Goal: Navigation & Orientation: Find specific page/section

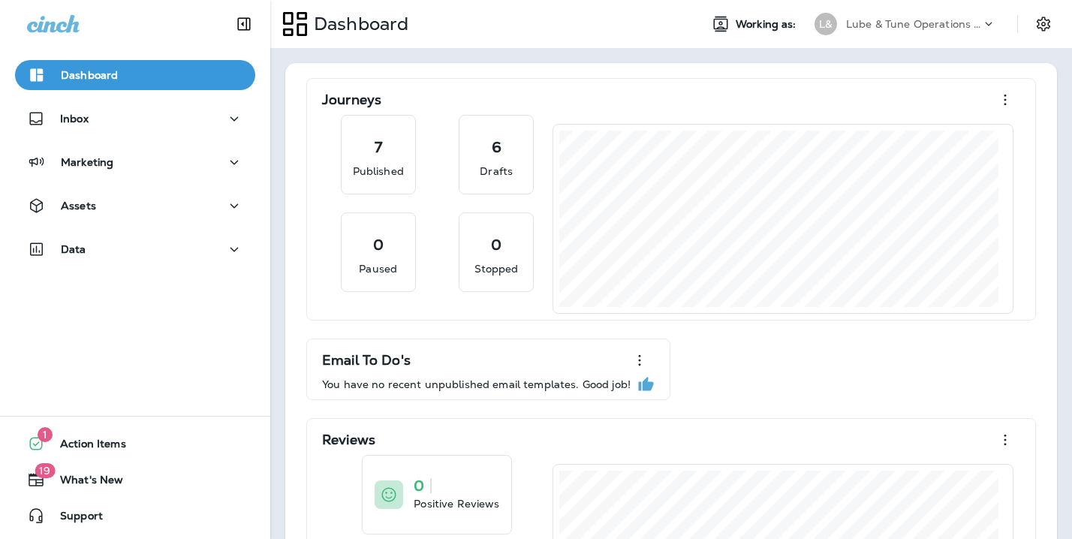
click at [951, 21] on p "Lube & Tune Operations Group, LLC dba Grease Monkey" at bounding box center [913, 24] width 135 height 12
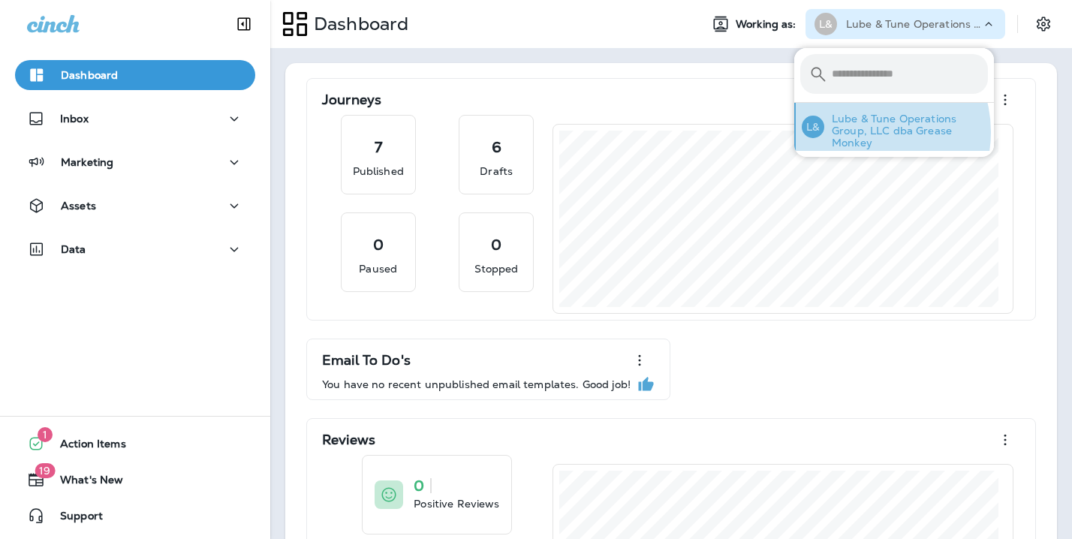
click at [864, 132] on p "Lube & Tune Operations Group, LLC dba Grease Monkey" at bounding box center [906, 131] width 164 height 36
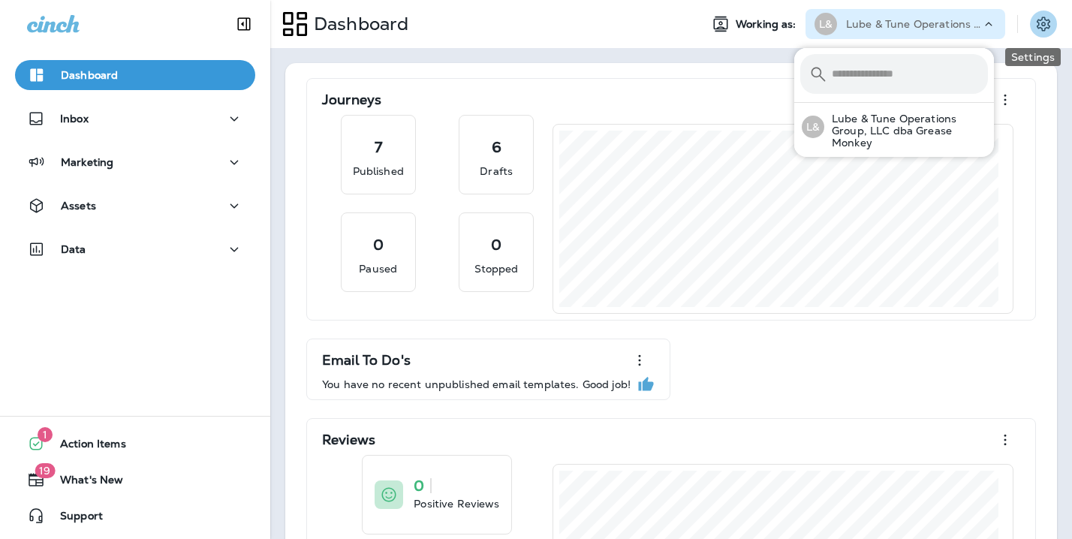
click at [1036, 24] on icon "Settings" at bounding box center [1043, 24] width 14 height 14
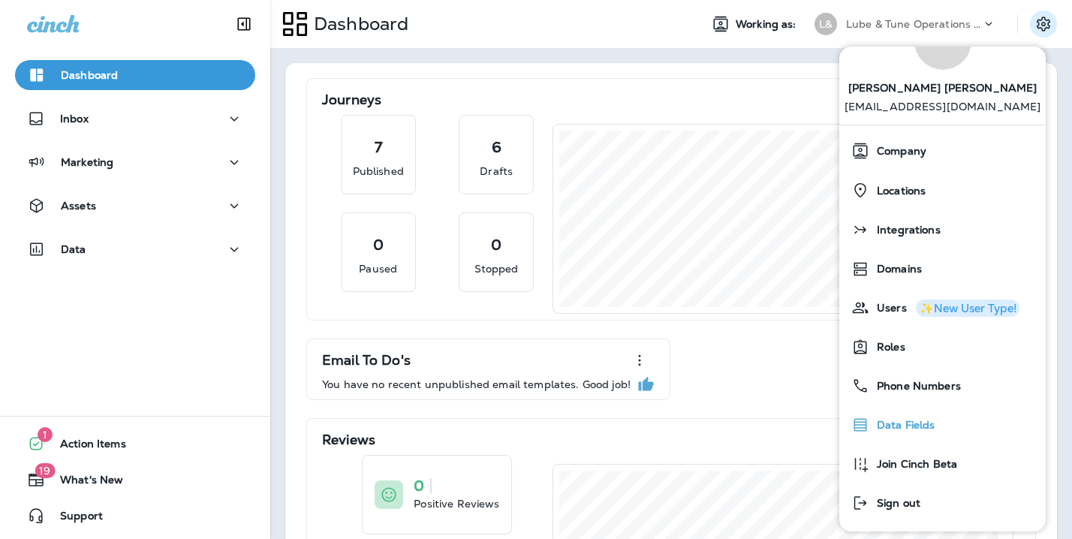
scroll to position [64, 0]
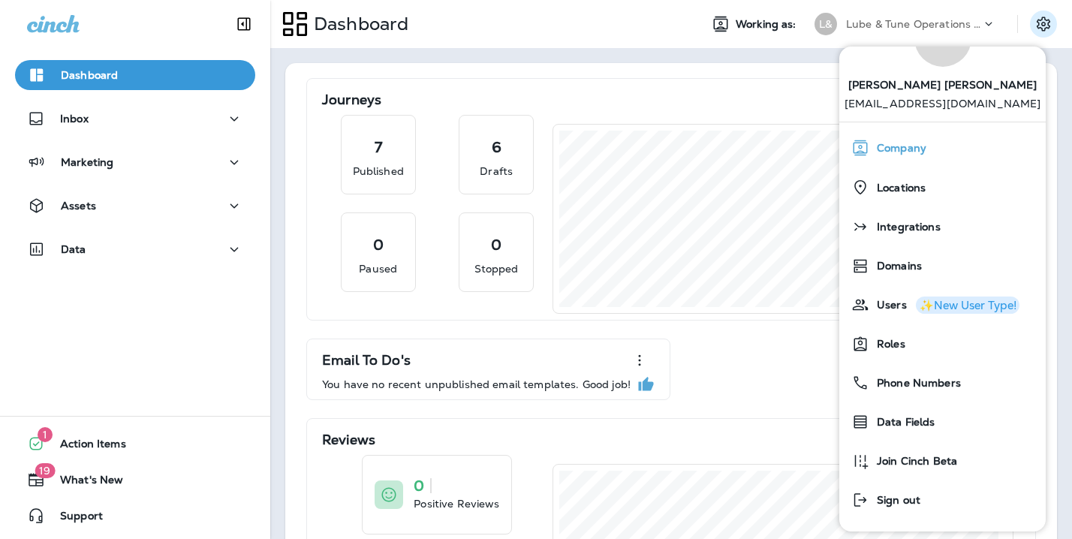
click at [886, 142] on span "Company" at bounding box center [897, 148] width 57 height 13
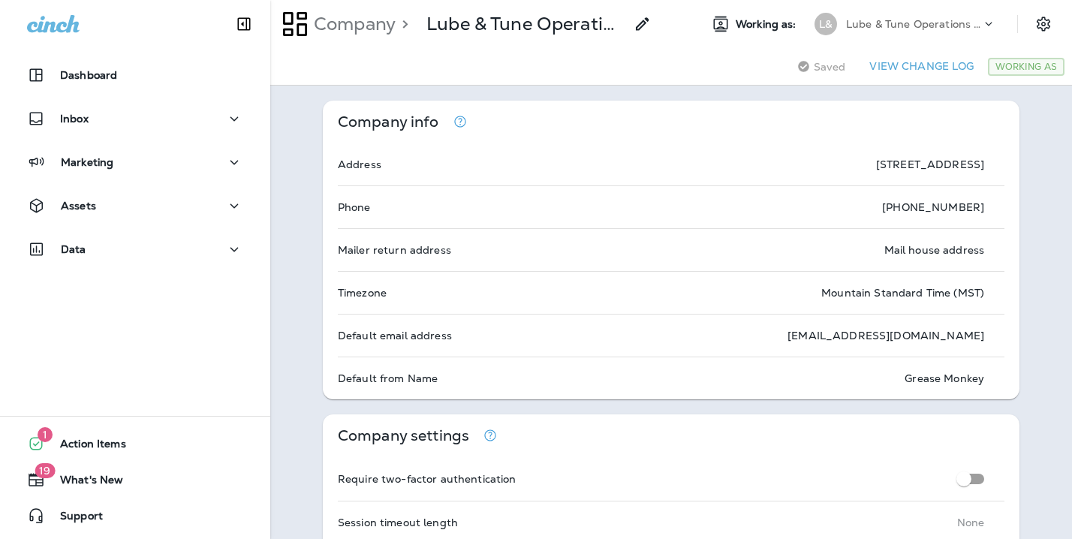
click at [1009, 66] on div "Working As" at bounding box center [1026, 67] width 77 height 18
click at [910, 62] on button "View Change Log" at bounding box center [921, 66] width 116 height 23
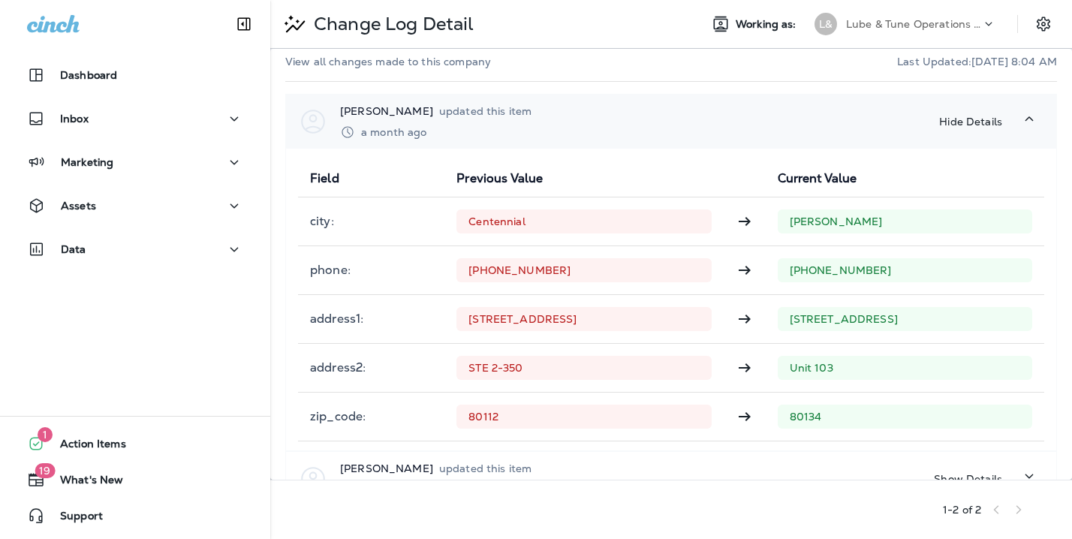
scroll to position [80, 0]
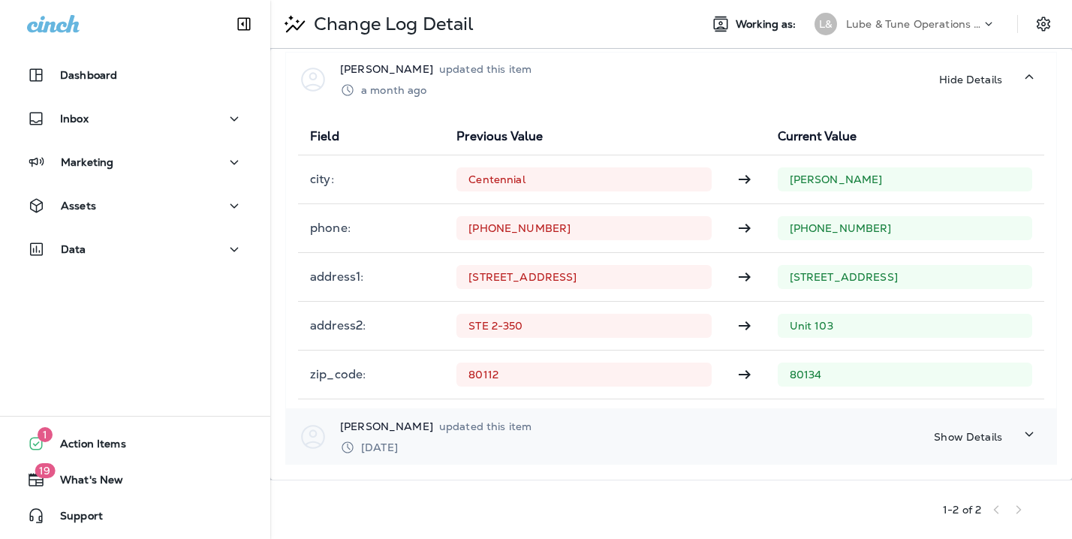
click at [1020, 435] on icon "button" at bounding box center [1029, 434] width 18 height 19
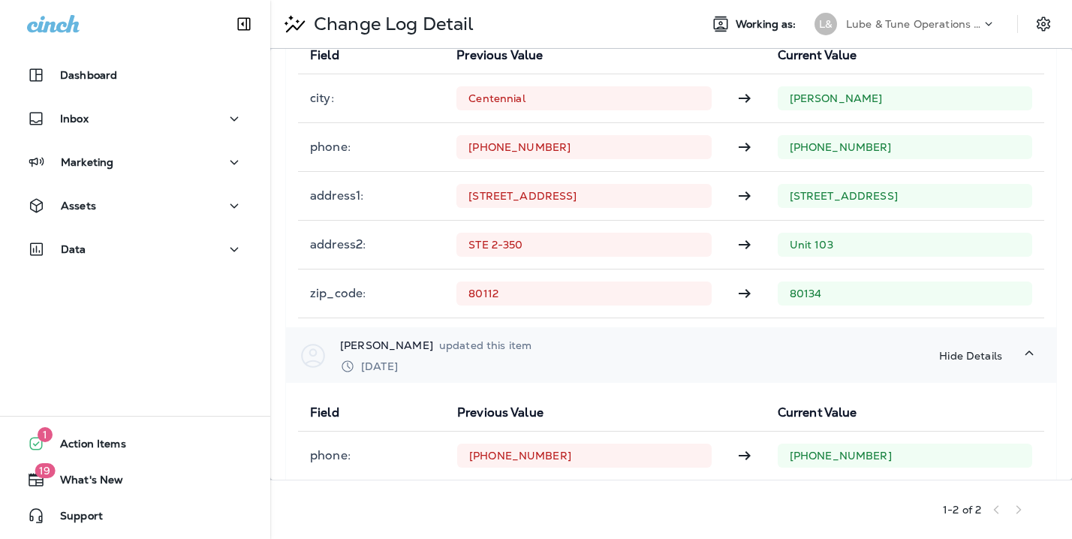
scroll to position [0, 0]
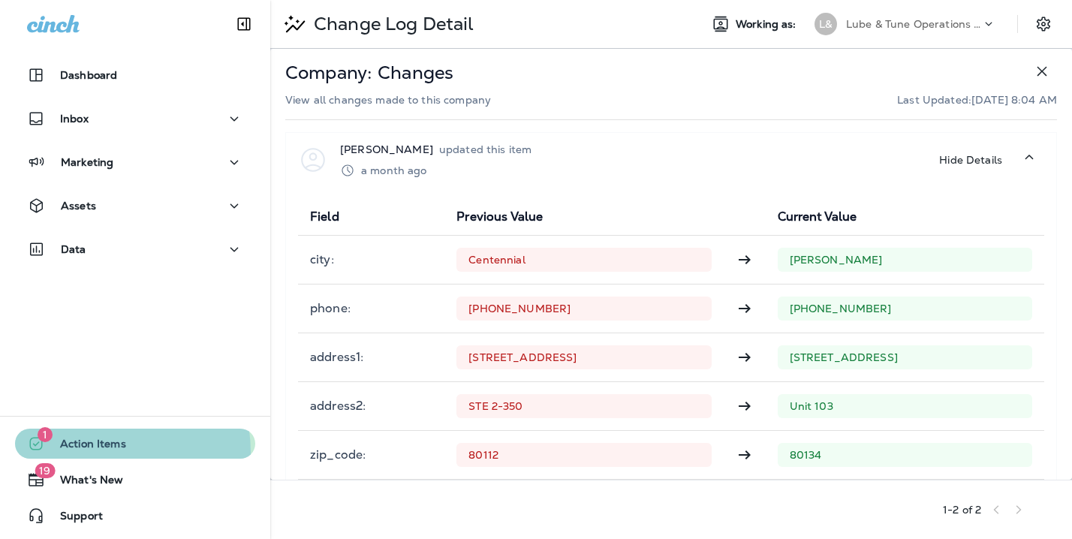
click at [81, 453] on span "Action Items" at bounding box center [85, 447] width 81 height 18
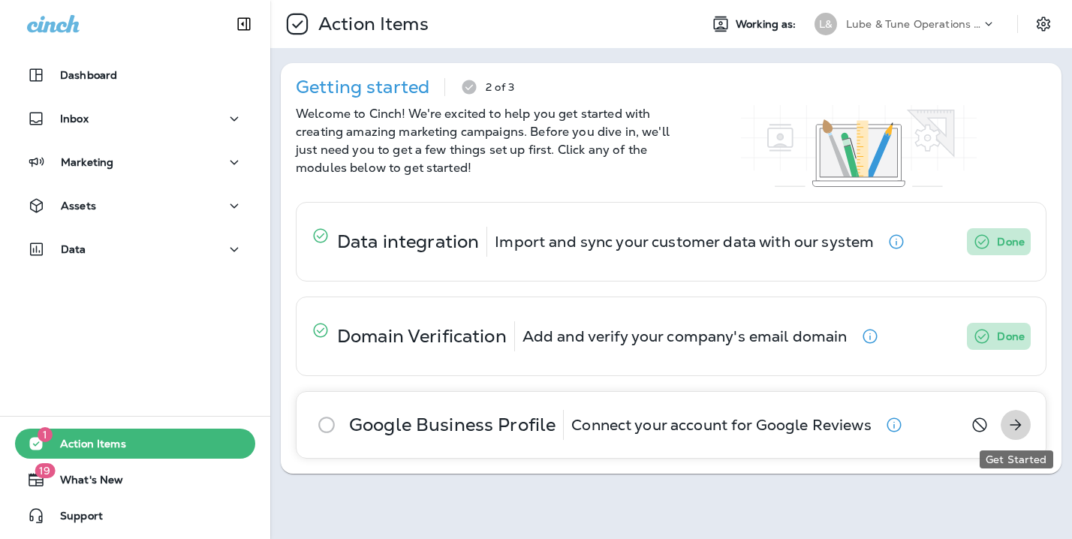
click at [1006, 427] on button "Get Started" at bounding box center [1015, 425] width 30 height 30
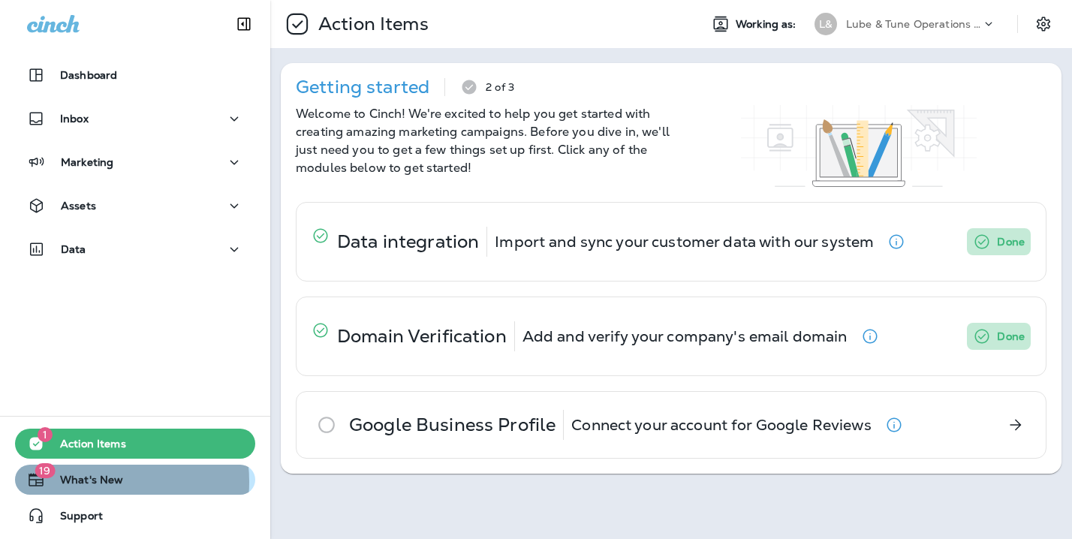
click at [83, 482] on span "What's New" at bounding box center [84, 483] width 78 height 18
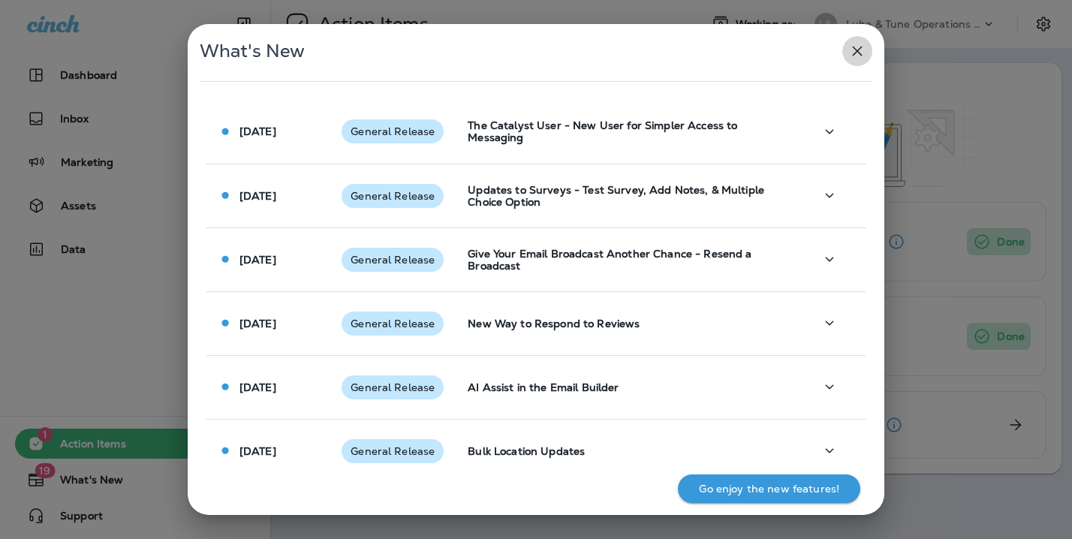
drag, startPoint x: 859, startPoint y: 47, endPoint x: 787, endPoint y: 71, distance: 75.2
click at [858, 47] on icon "button" at bounding box center [857, 51] width 18 height 18
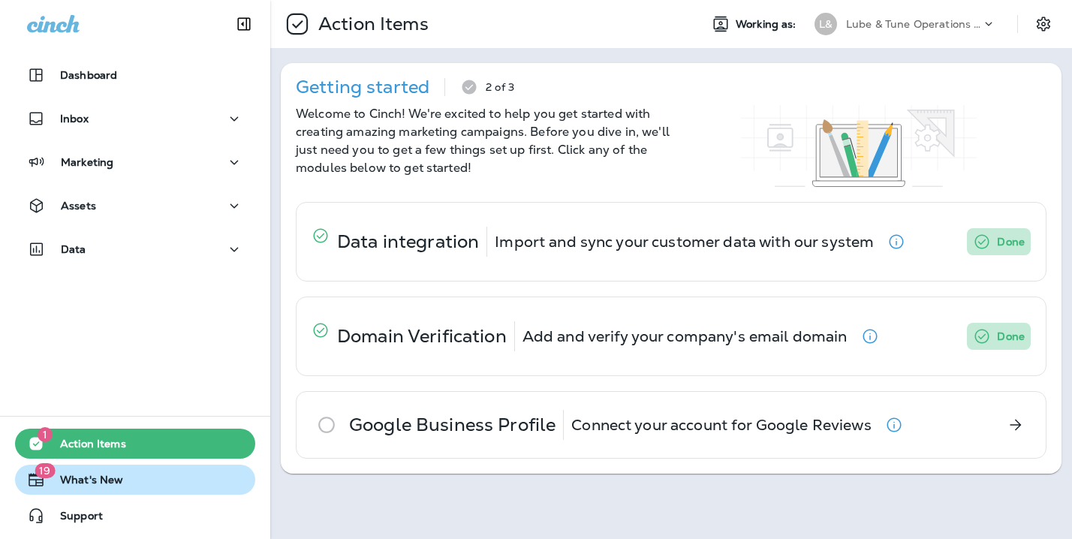
click at [82, 486] on span "What's New" at bounding box center [84, 483] width 78 height 18
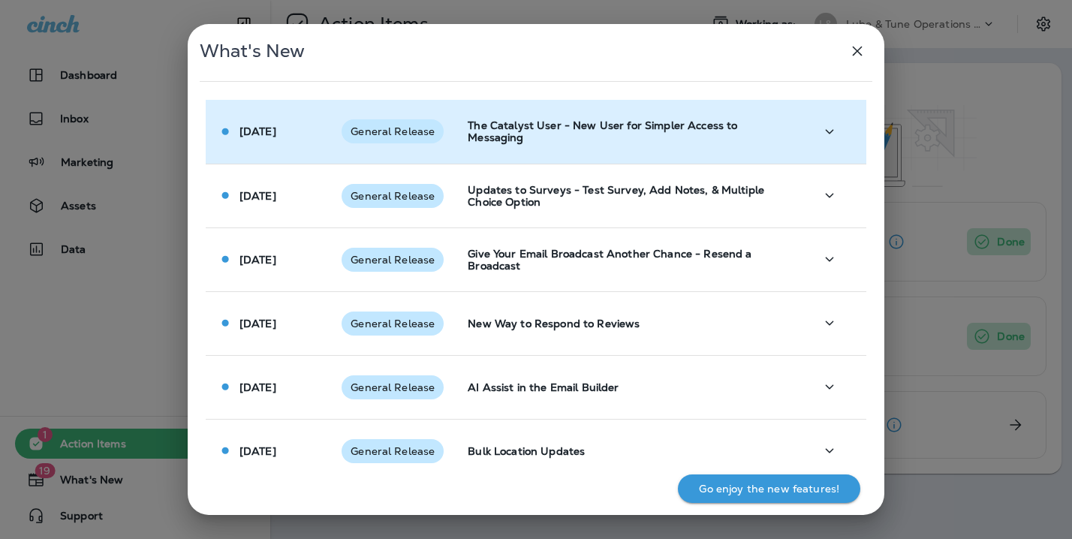
click at [534, 132] on p "The Catalyst User - New User for Simpler Access to Messaging" at bounding box center [629, 131] width 322 height 24
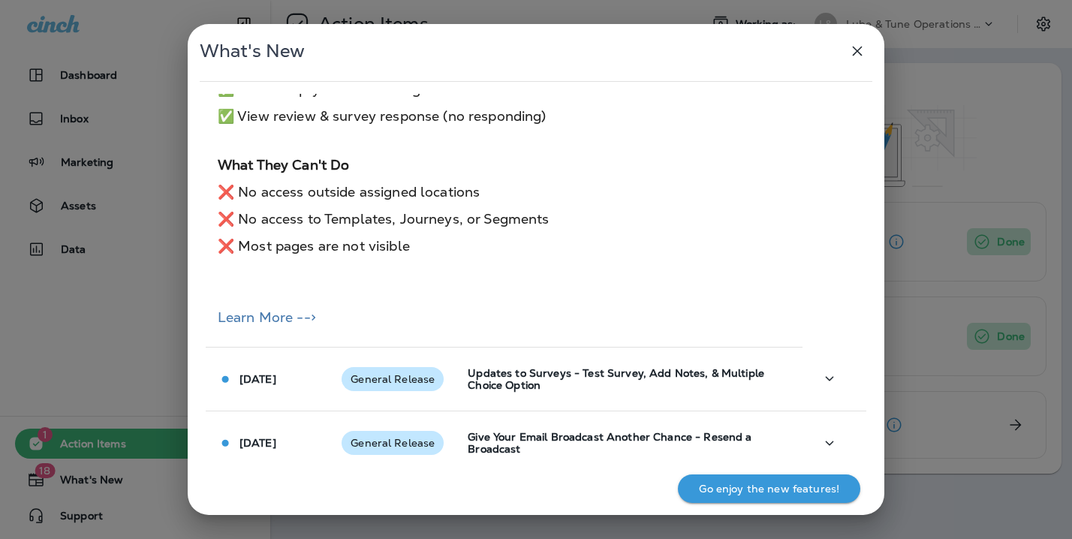
scroll to position [1000, 0]
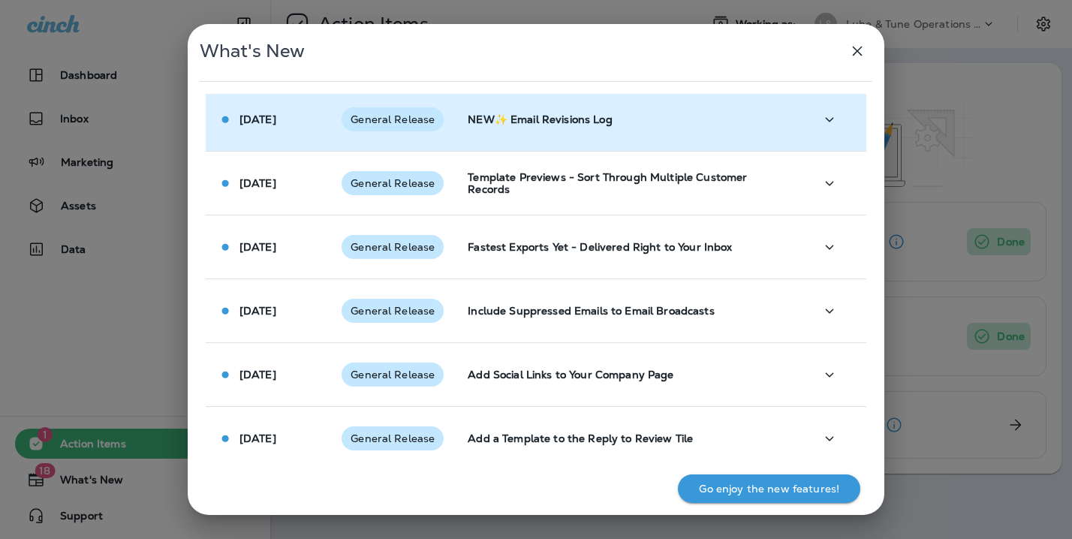
click at [418, 114] on span "General Release" at bounding box center [392, 119] width 102 height 12
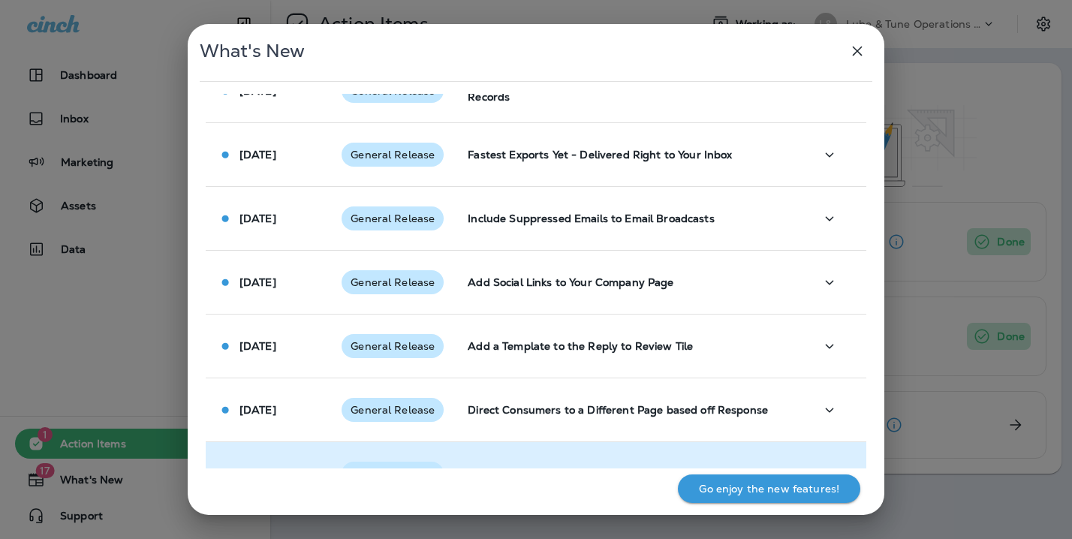
scroll to position [1439, 0]
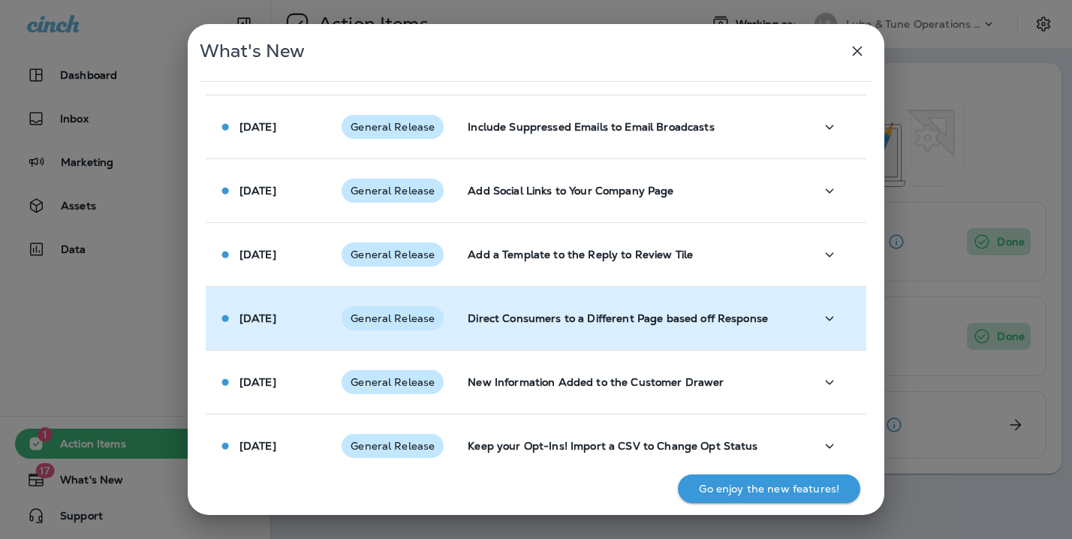
click at [420, 332] on td "General Release" at bounding box center [392, 319] width 126 height 64
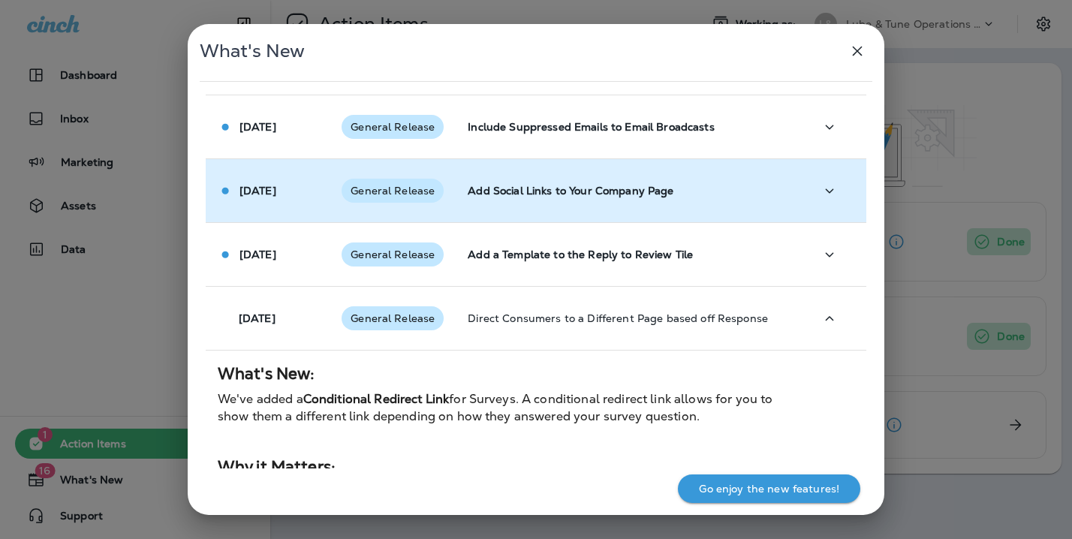
click at [528, 204] on td "Add Social Links to Your Company Page" at bounding box center [629, 191] width 346 height 64
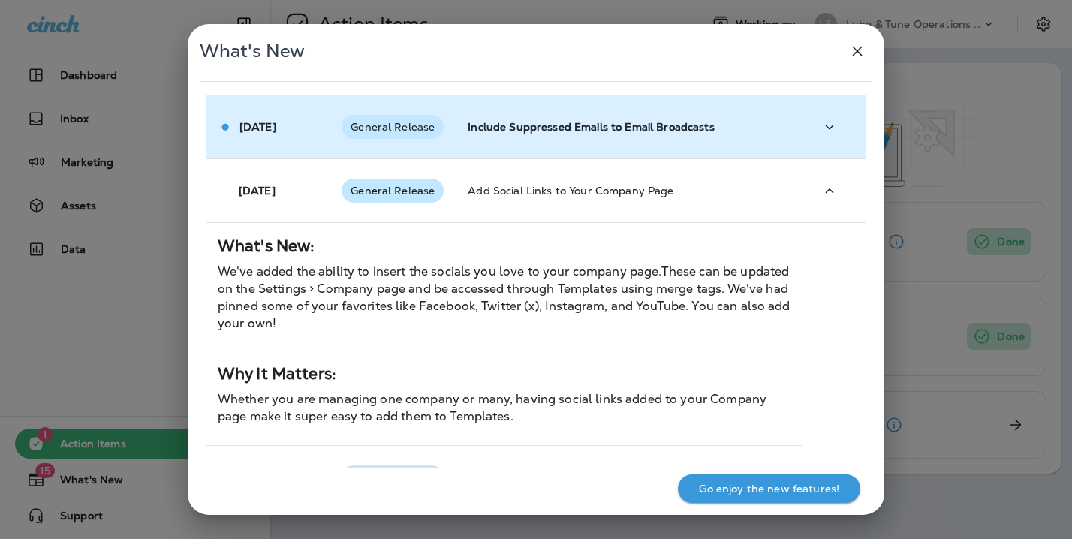
click at [526, 125] on p "Include Suppressed Emails to Email Broadcasts" at bounding box center [629, 127] width 322 height 12
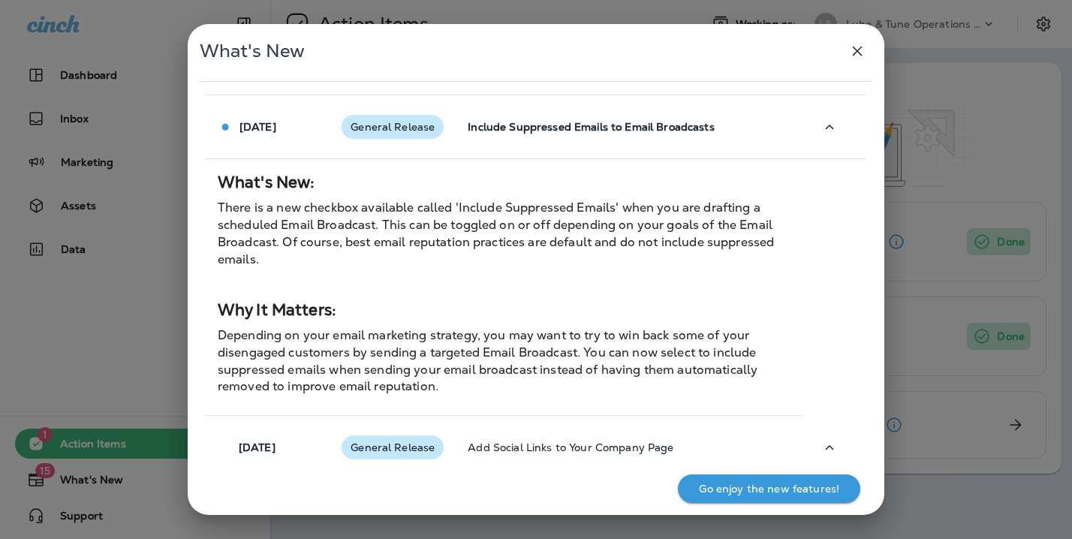
scroll to position [1376, 0]
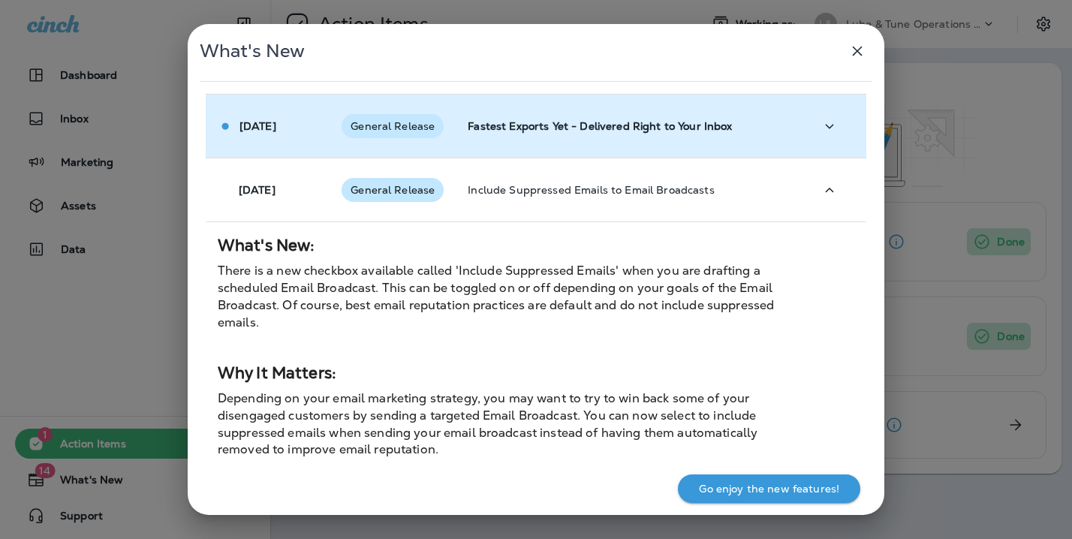
click at [558, 137] on td "Fastest Exports Yet - Delivered Right to Your Inbox" at bounding box center [629, 127] width 346 height 64
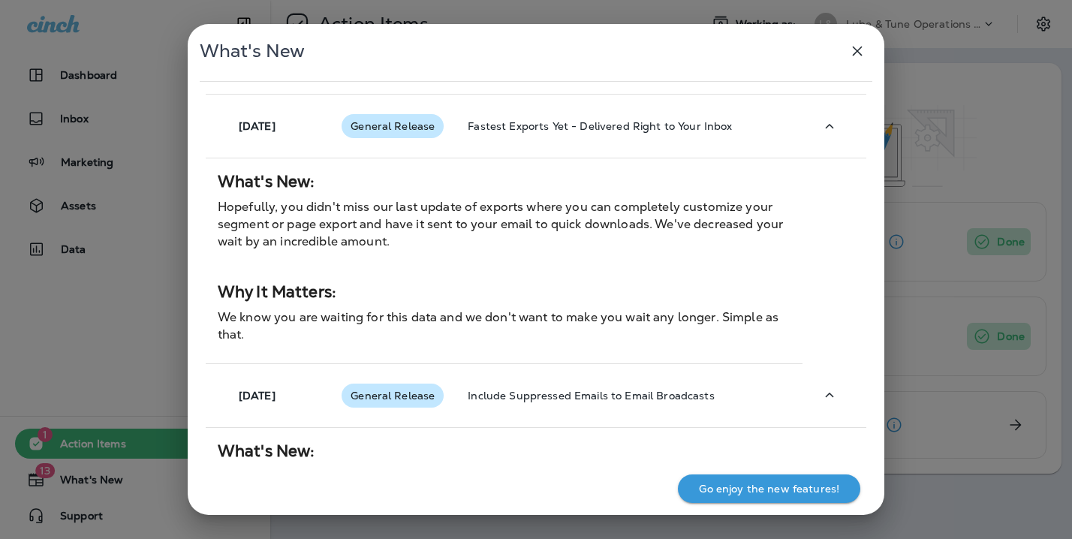
scroll to position [876, 0]
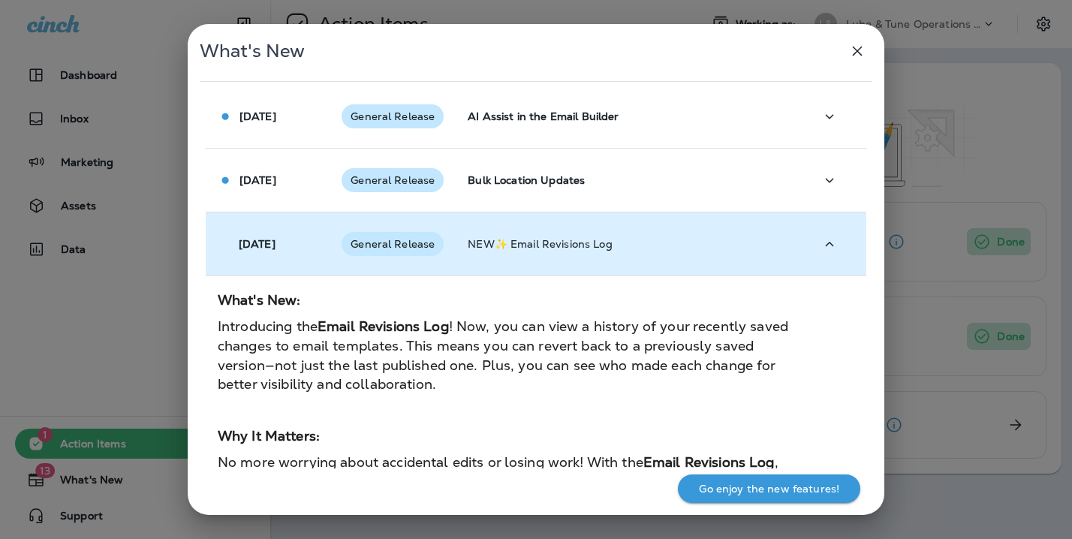
click at [537, 244] on p "NEW✨ Email Revisions Log" at bounding box center [629, 244] width 322 height 12
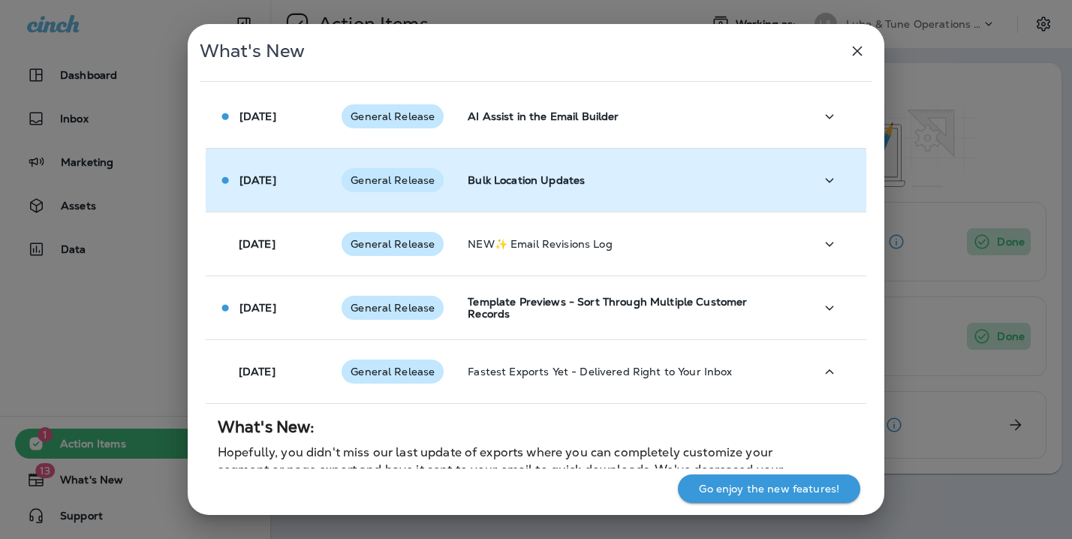
click at [541, 182] on p "Bulk Location Updates" at bounding box center [629, 180] width 322 height 12
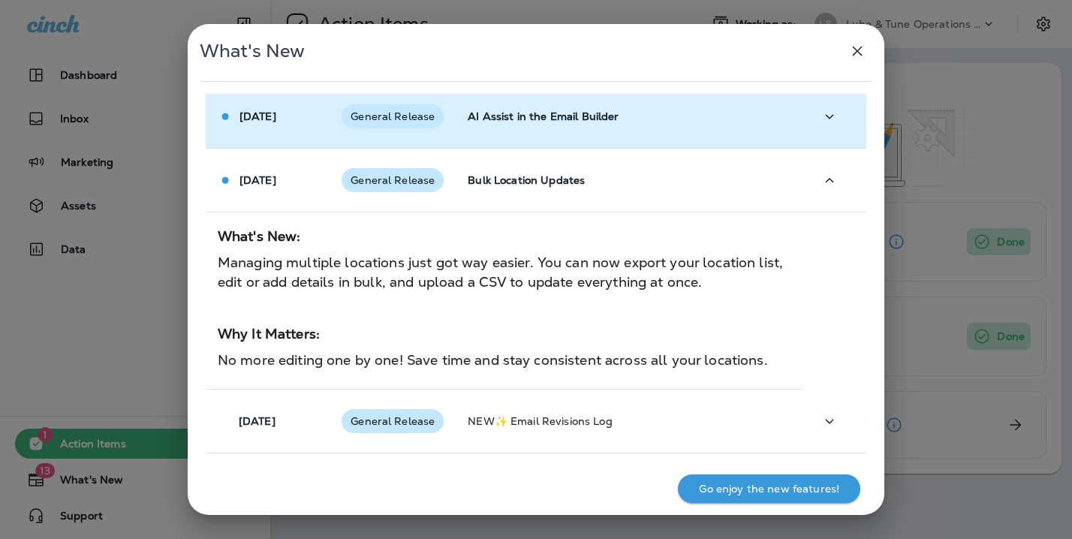
click at [532, 128] on td "AI Assist in the Email Builder" at bounding box center [629, 117] width 346 height 64
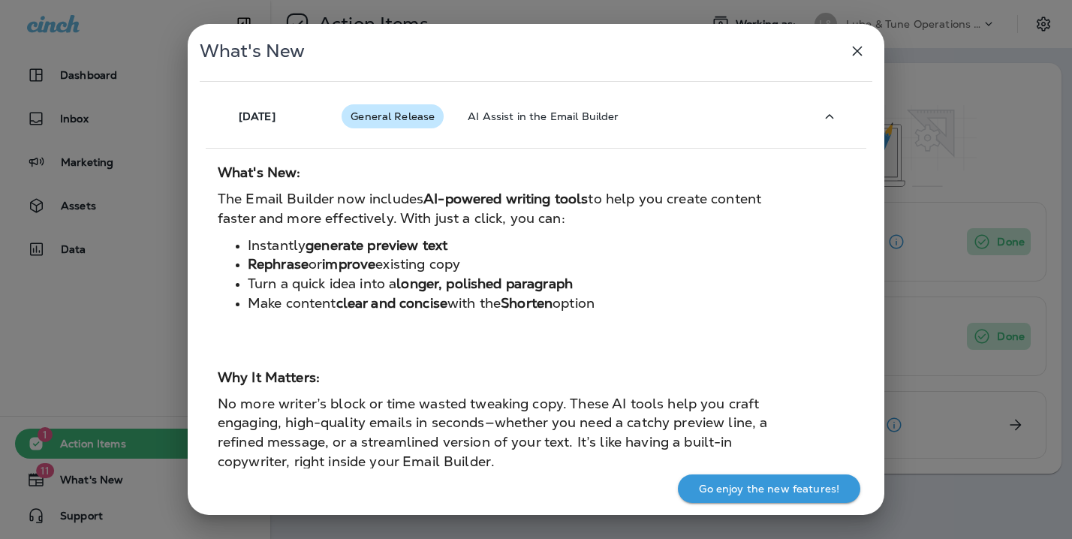
scroll to position [375, 0]
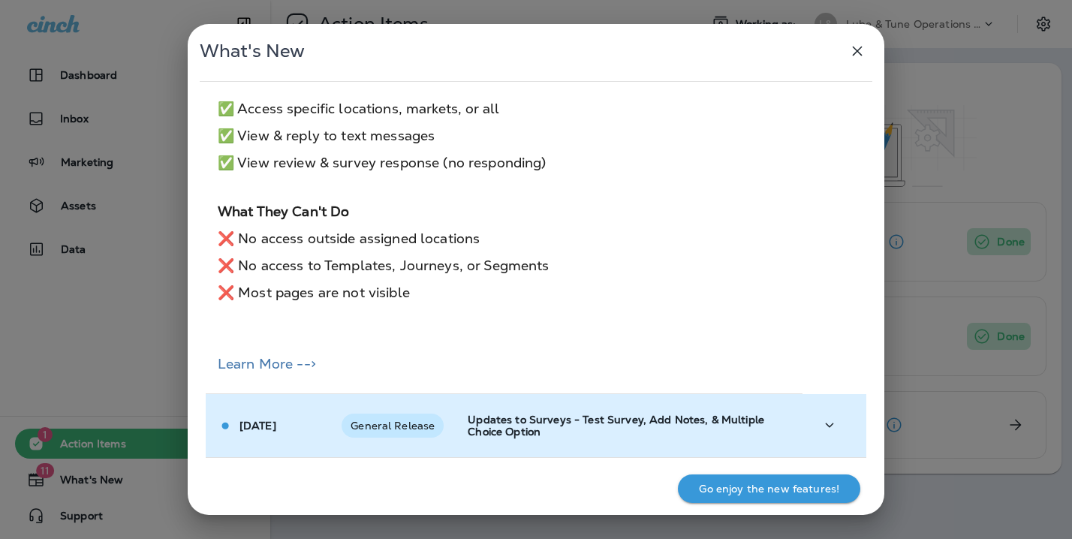
click at [524, 426] on p "Updates to Surveys - Test Survey, Add Notes, & Multiple Choice Option" at bounding box center [629, 426] width 322 height 24
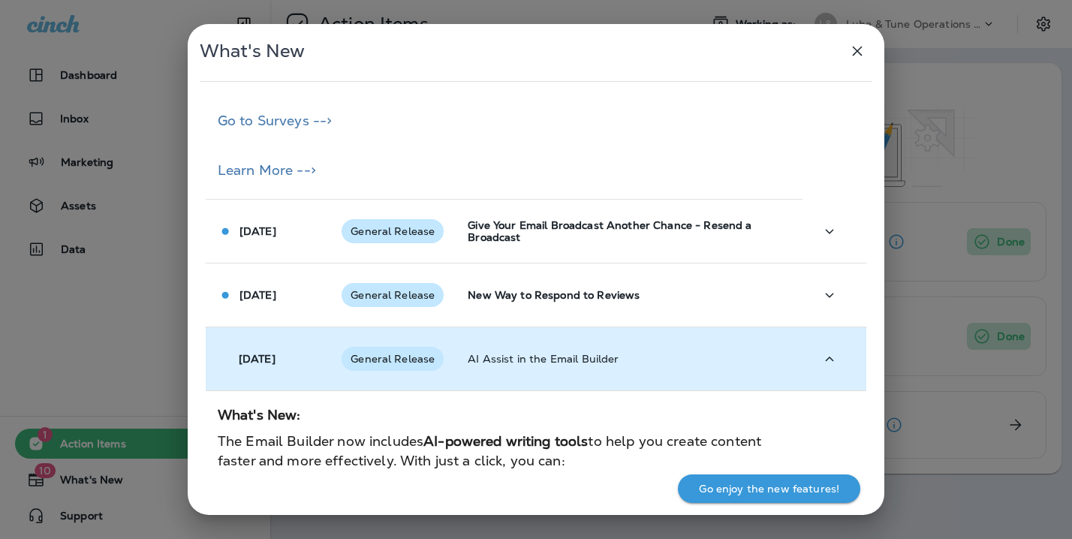
scroll to position [1188, 0]
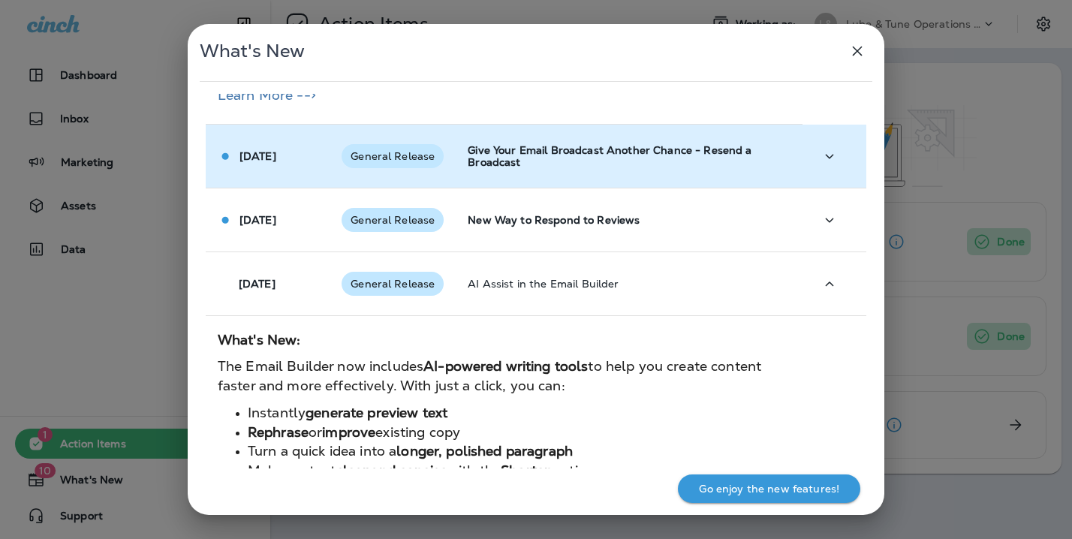
click at [494, 156] on p "Give Your Email Broadcast Another Chance - Resend a Broadcast" at bounding box center [629, 156] width 322 height 24
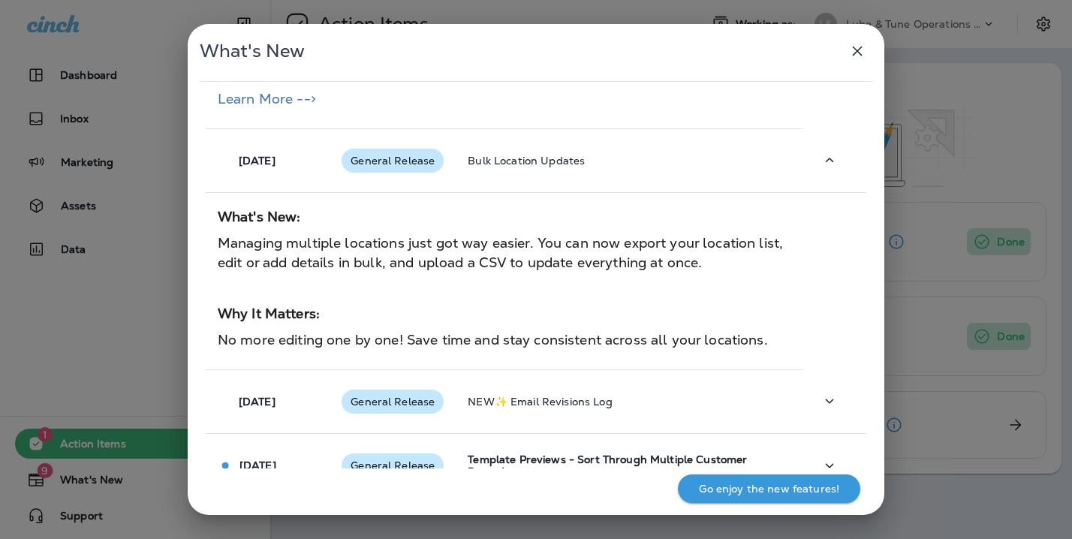
scroll to position [2377, 0]
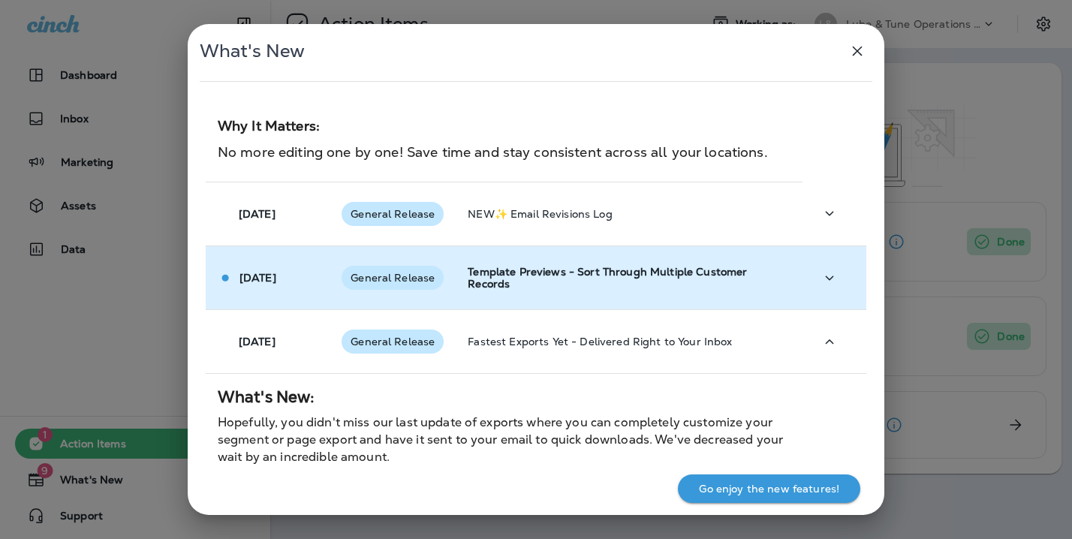
click at [568, 266] on td "Template Previews - Sort Through Multiple Customer Records" at bounding box center [629, 278] width 346 height 64
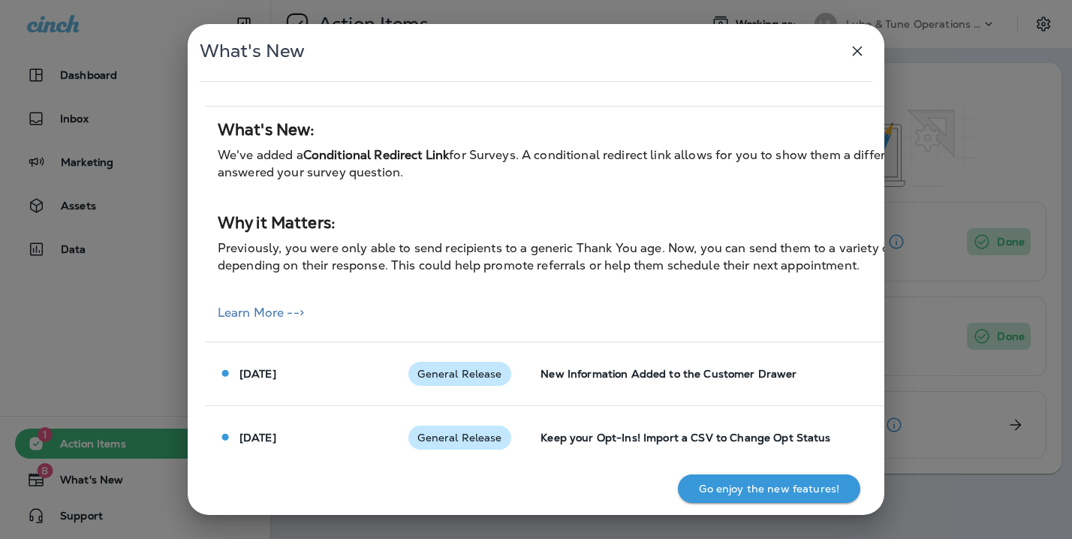
scroll to position [3924, 0]
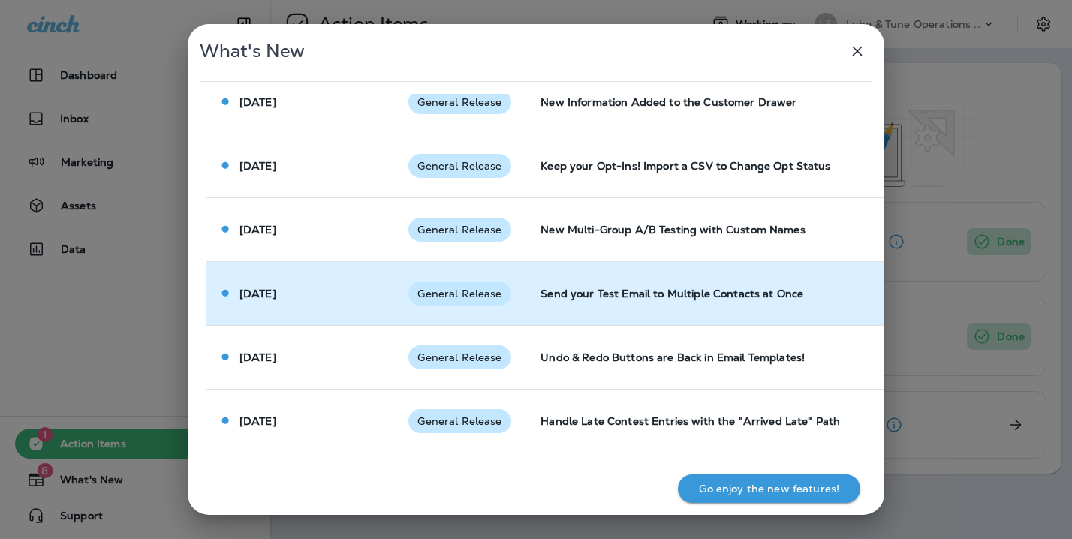
click at [577, 261] on td "Send your Test Email to Multiple Contacts at Once" at bounding box center [814, 293] width 573 height 64
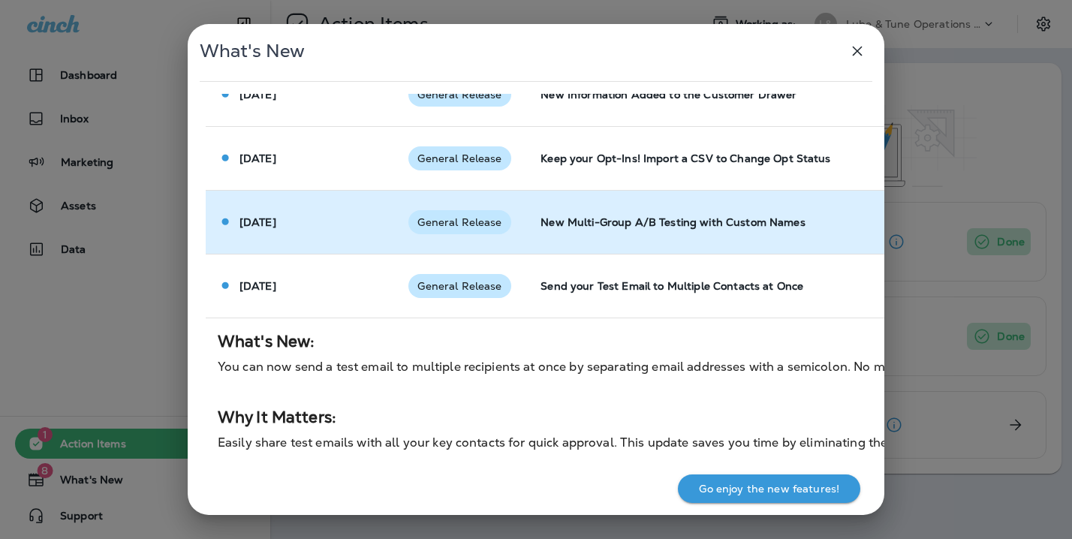
click at [581, 236] on td "New Multi-Group A/B Testing with Custom Names" at bounding box center [814, 222] width 573 height 64
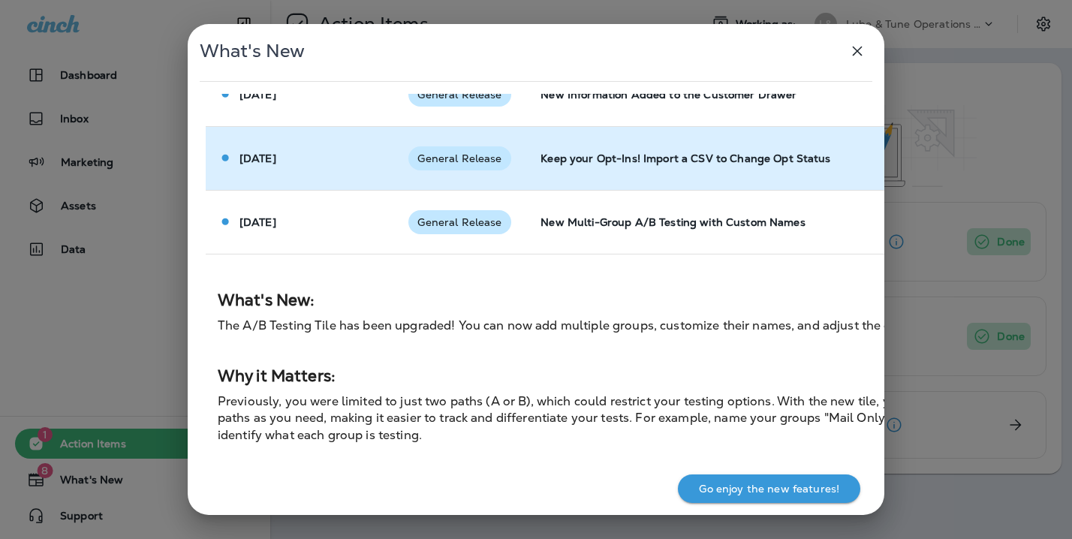
click at [595, 162] on p "Keep your Opt-Ins! Import a CSV to Change Opt Status" at bounding box center [814, 158] width 549 height 12
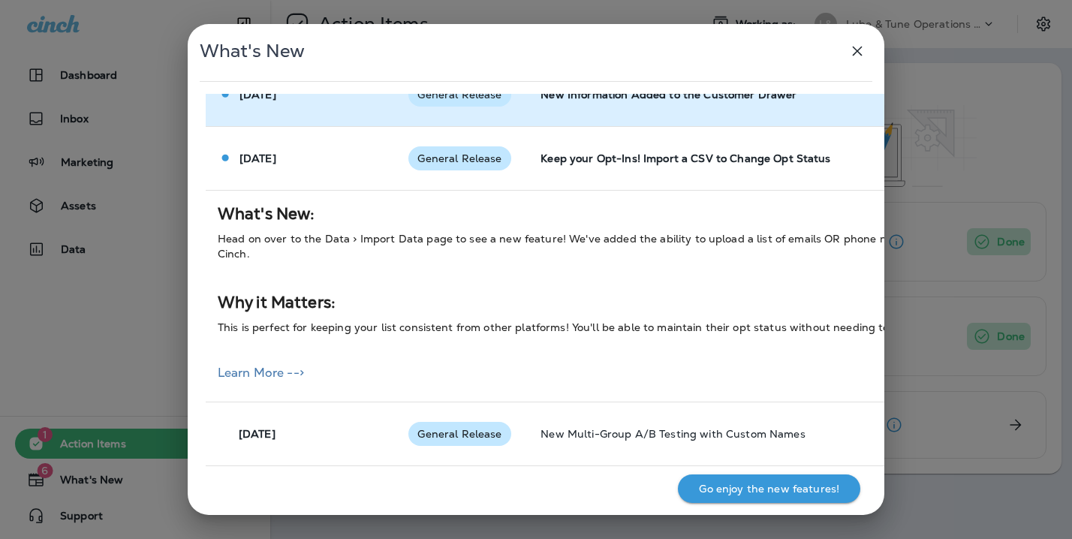
click at [596, 115] on td "New Information Added to the Customer Drawer" at bounding box center [814, 94] width 573 height 64
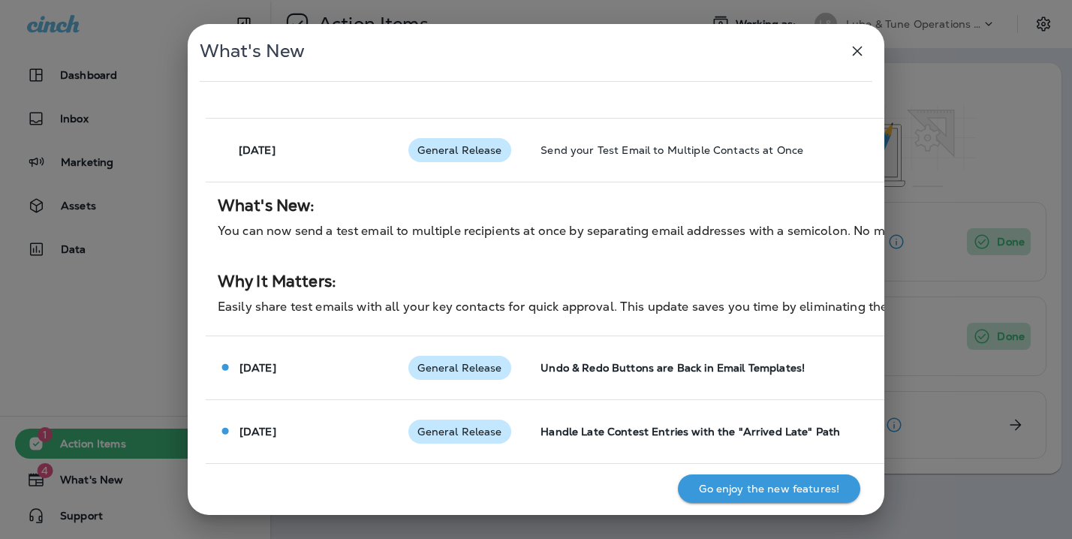
scroll to position [5103, 0]
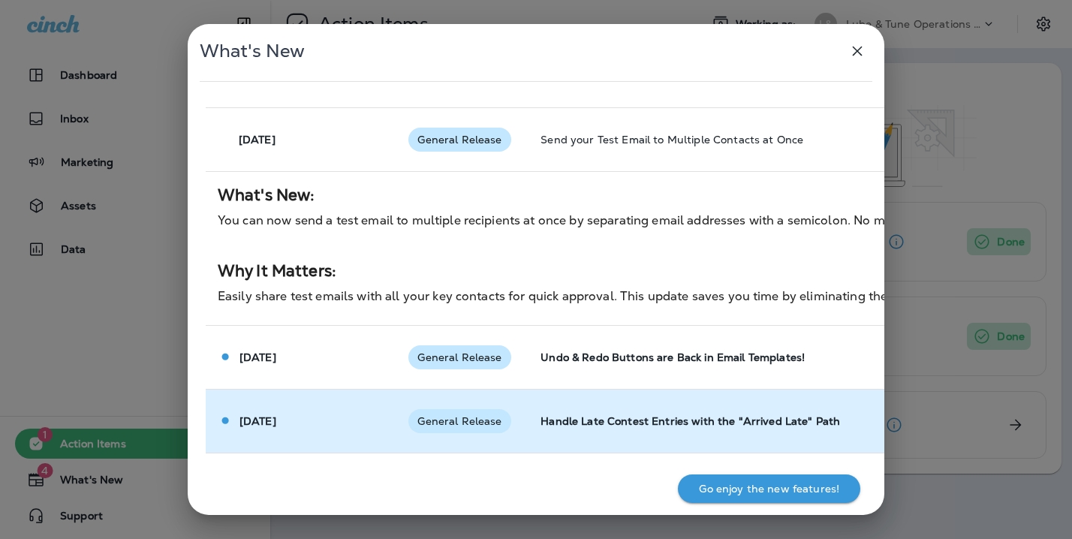
click at [579, 417] on p "Handle Late Contest Entries with the "Arrived Late" Path" at bounding box center [814, 421] width 549 height 12
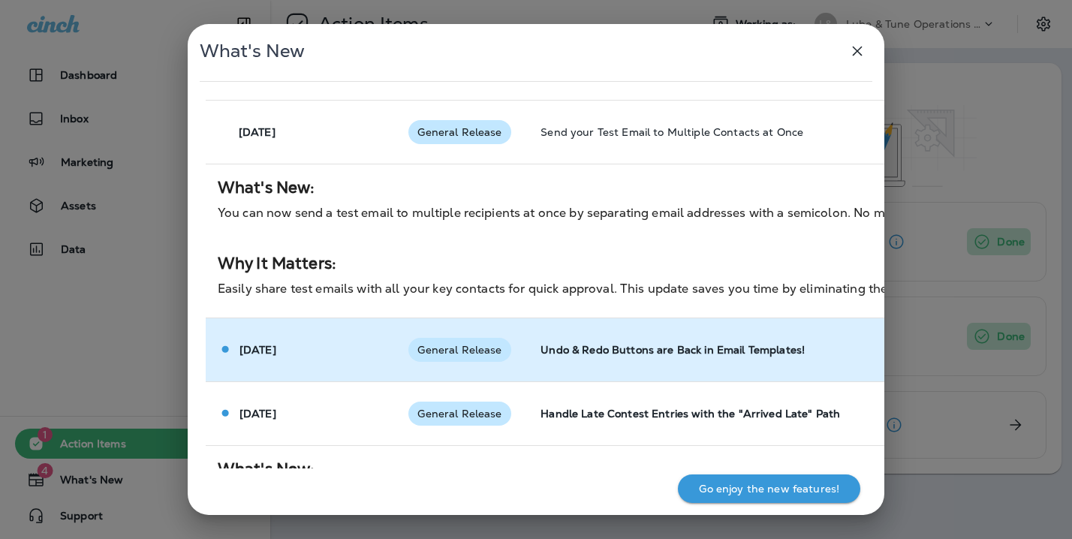
click at [591, 350] on p "Undo & Redo Buttons are Back in Email Templates!" at bounding box center [814, 350] width 549 height 12
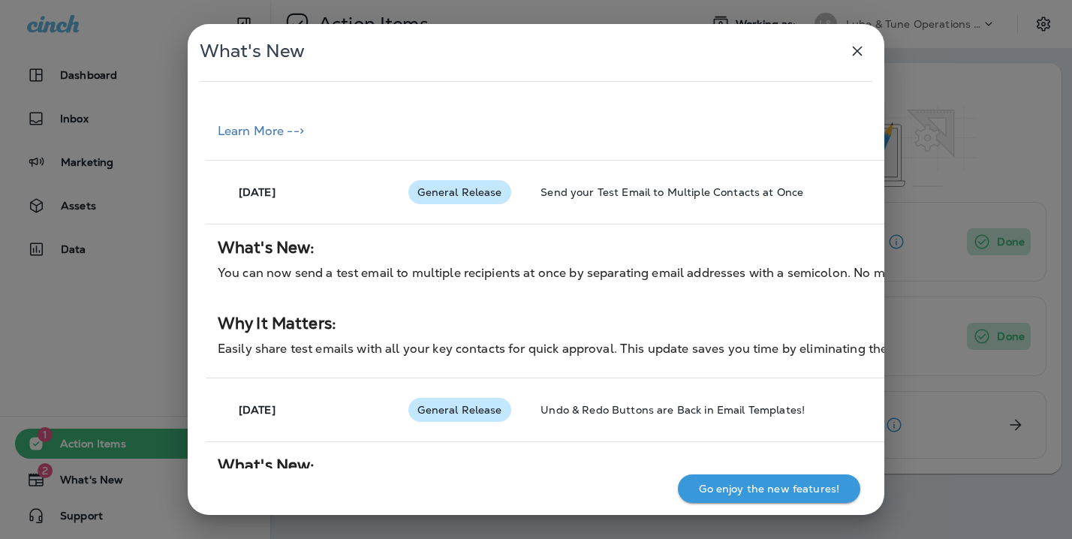
scroll to position [4381, 0]
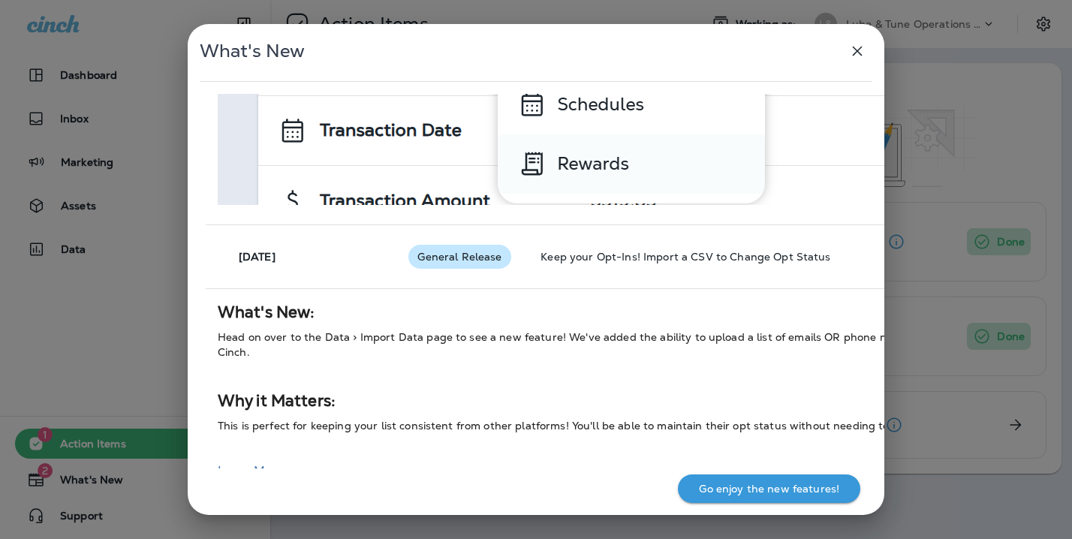
click at [851, 45] on icon "button" at bounding box center [857, 51] width 18 height 18
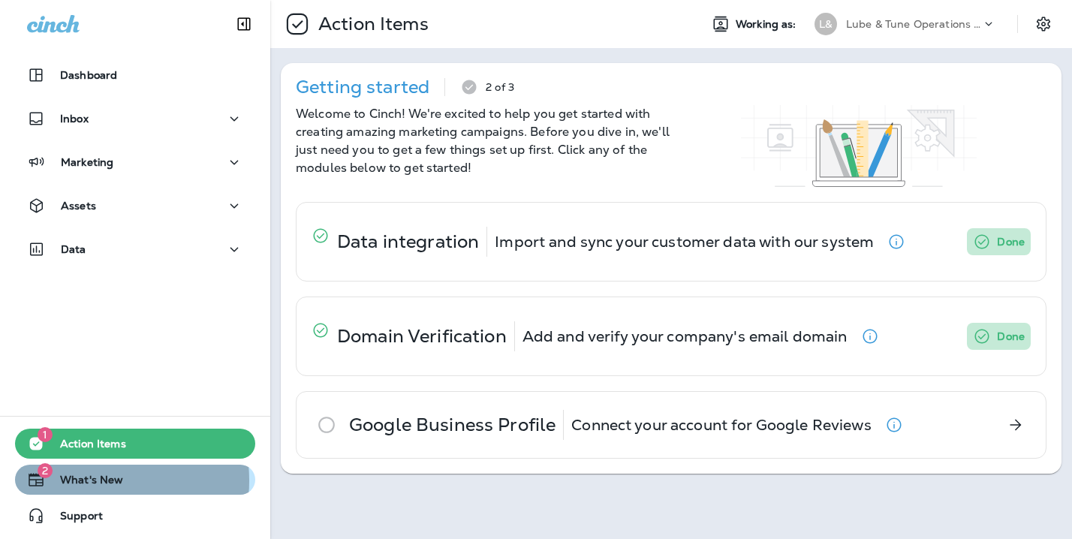
click at [78, 480] on span "What's New" at bounding box center [84, 483] width 78 height 18
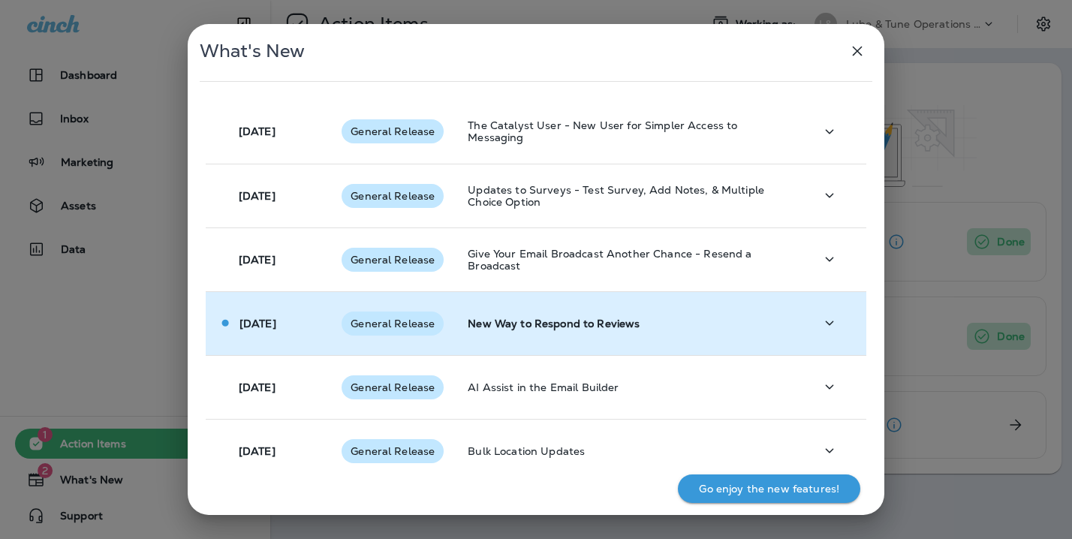
click at [531, 314] on td "New Way to Respond to Reviews" at bounding box center [629, 323] width 346 height 64
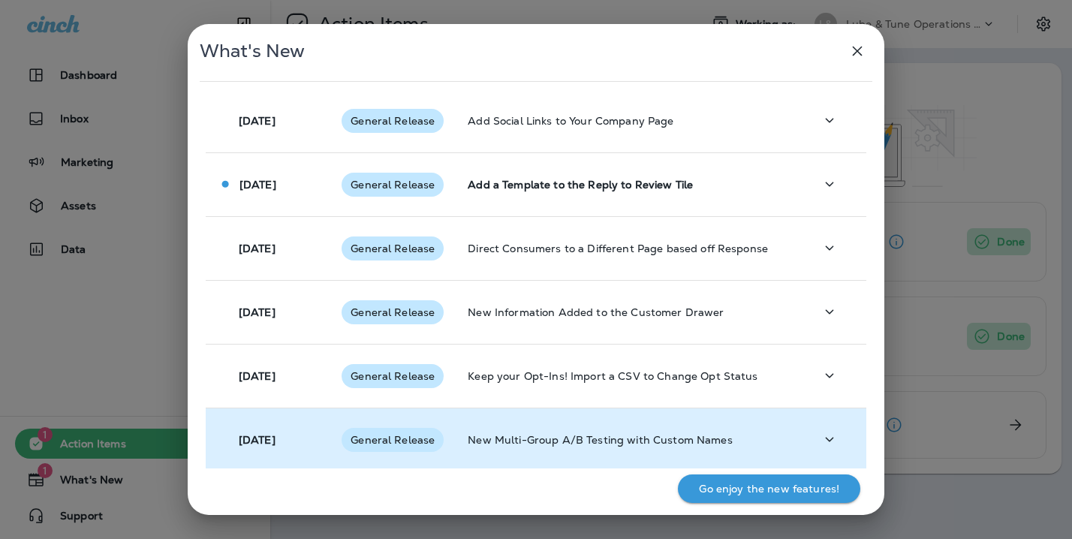
scroll to position [946, 0]
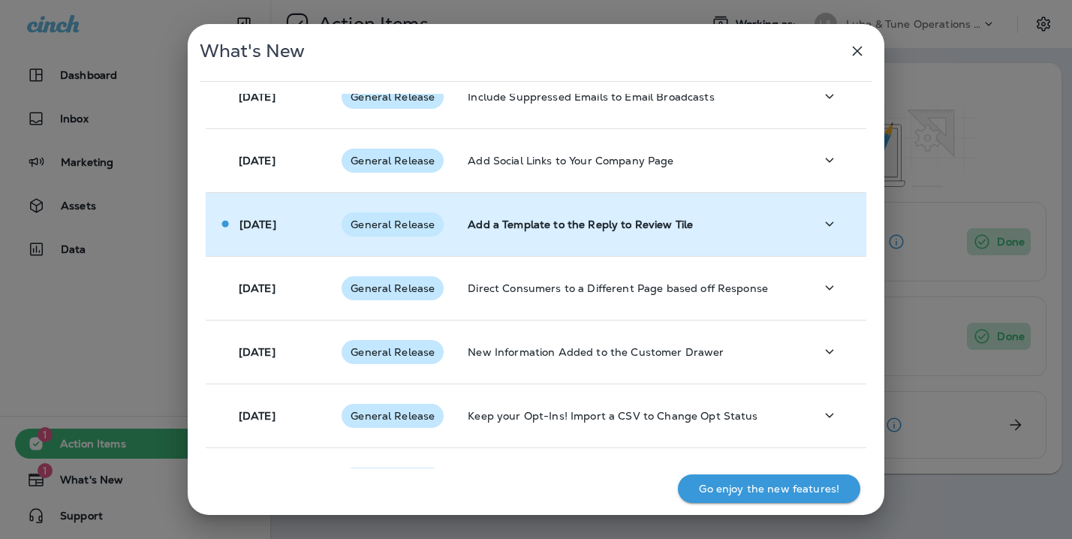
click at [560, 221] on p "Add a Template to the Reply to Review Tile" at bounding box center [629, 224] width 322 height 12
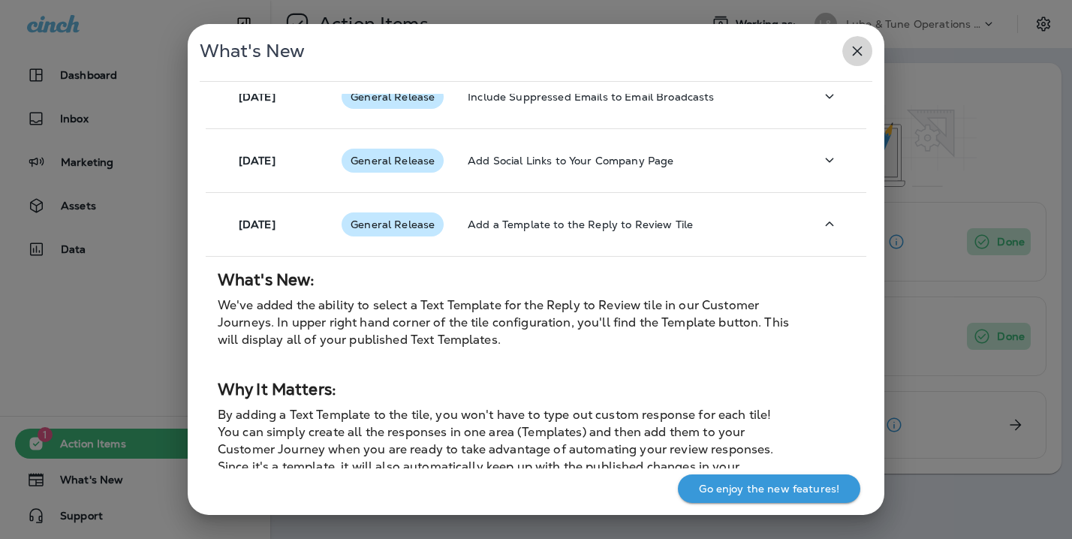
click at [858, 57] on icon "button" at bounding box center [857, 51] width 18 height 18
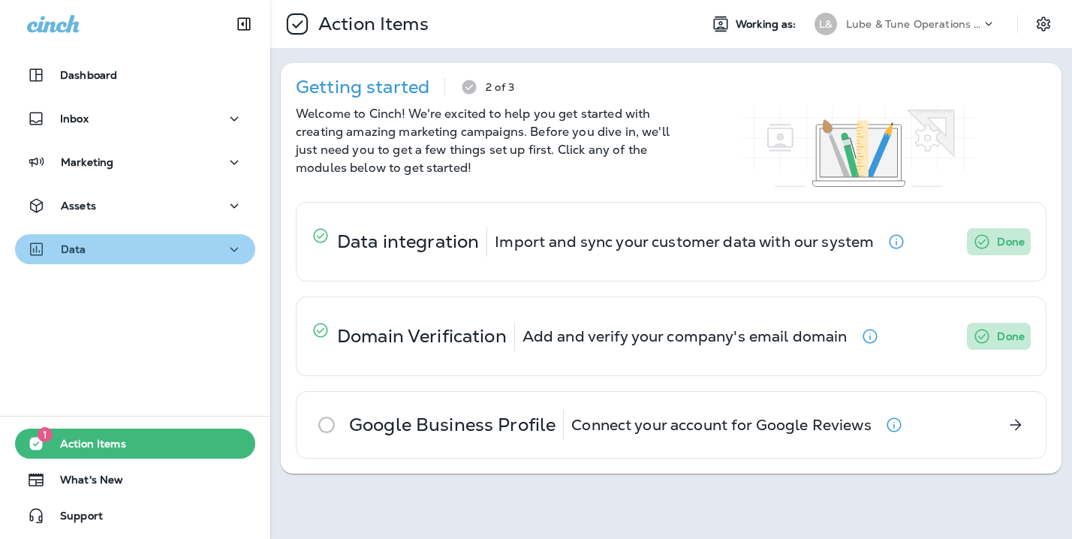
click at [227, 249] on icon "button" at bounding box center [234, 249] width 18 height 19
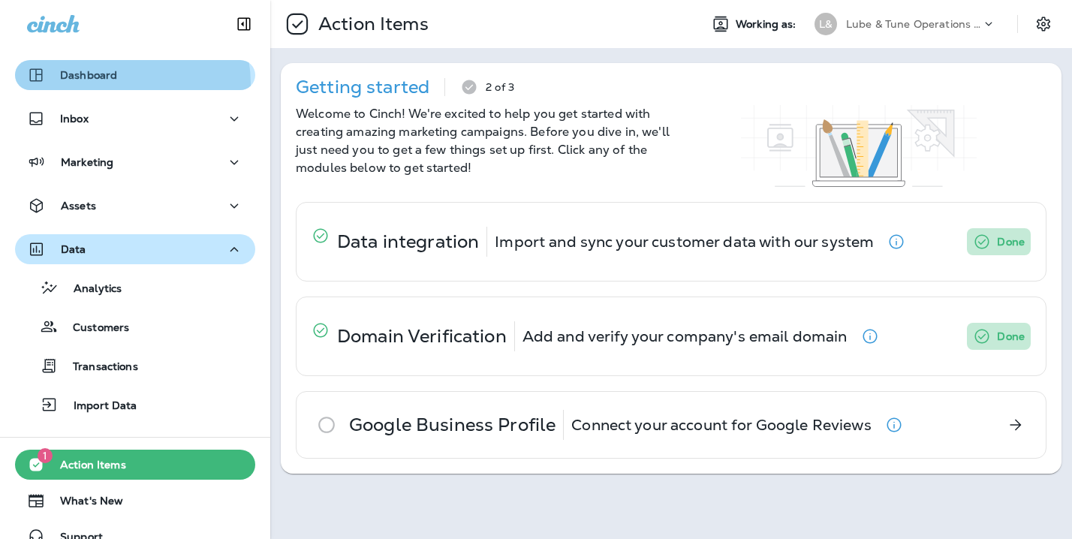
click at [111, 84] on button "Dashboard" at bounding box center [135, 75] width 240 height 30
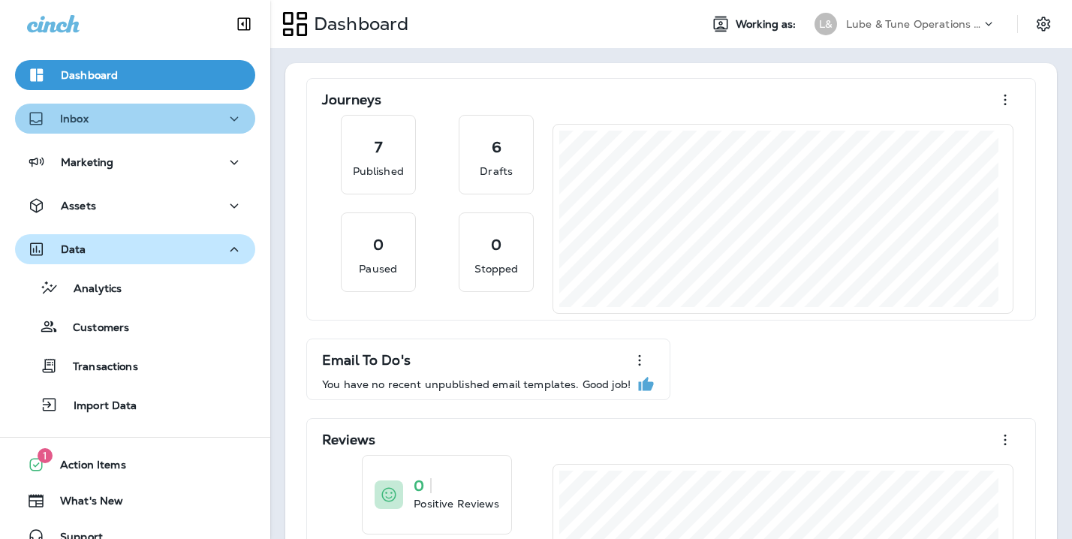
click at [229, 116] on icon "button" at bounding box center [234, 119] width 18 height 19
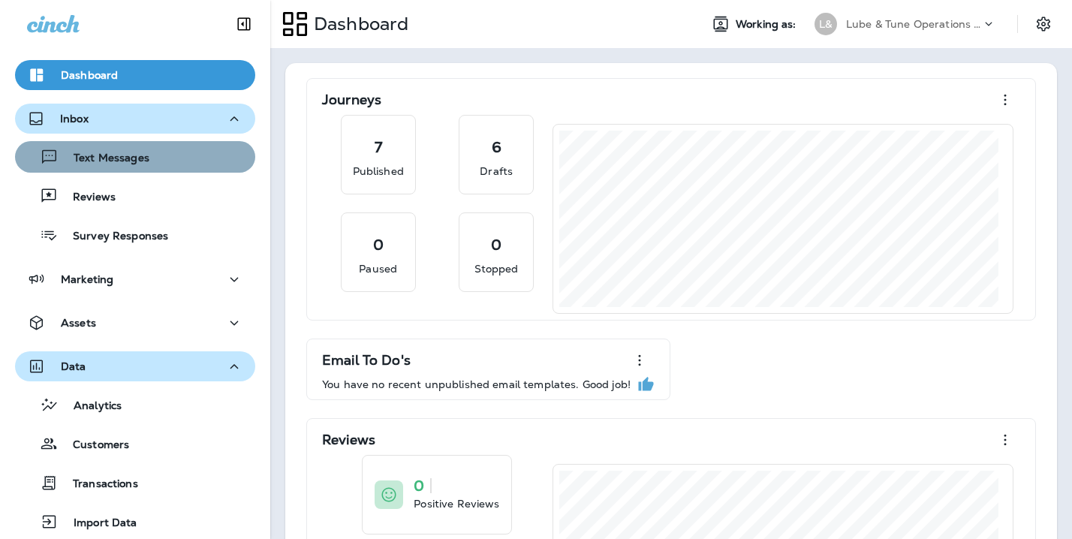
click at [167, 156] on div "Text Messages" at bounding box center [135, 157] width 228 height 23
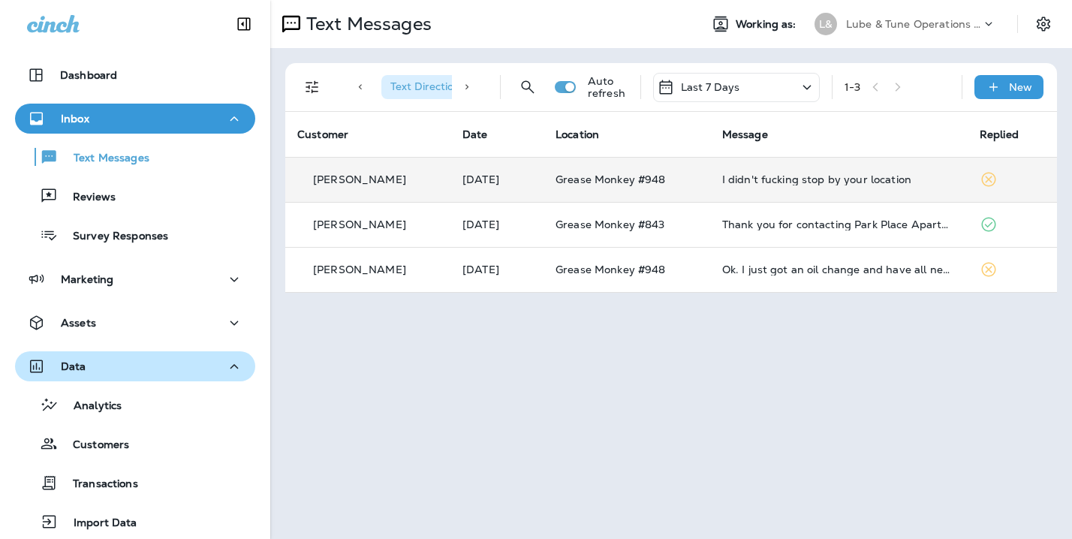
click at [987, 179] on icon at bounding box center [988, 180] width 14 height 14
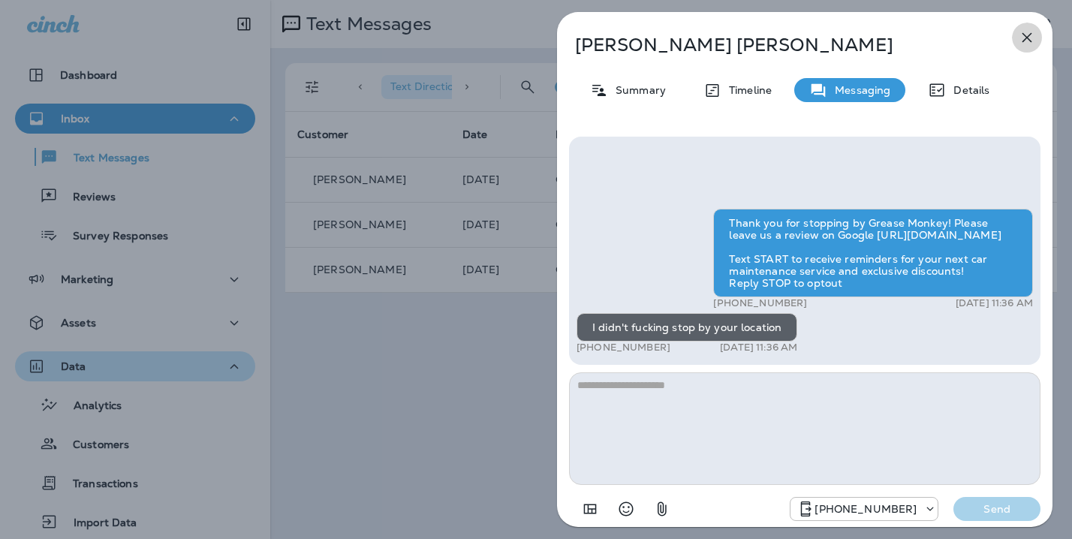
click at [1025, 37] on icon "button" at bounding box center [1027, 38] width 10 height 10
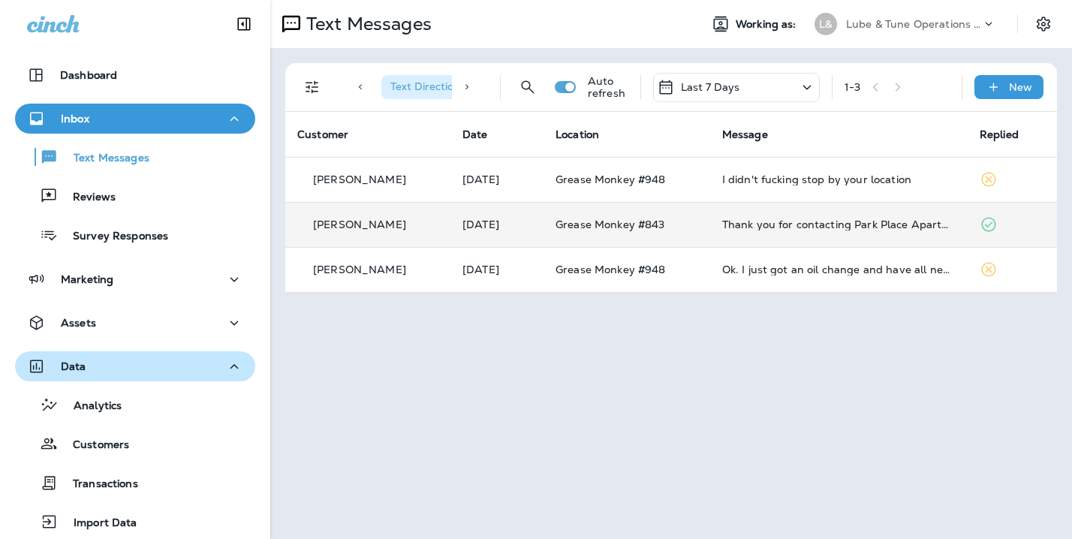
click at [986, 229] on icon at bounding box center [988, 224] width 18 height 18
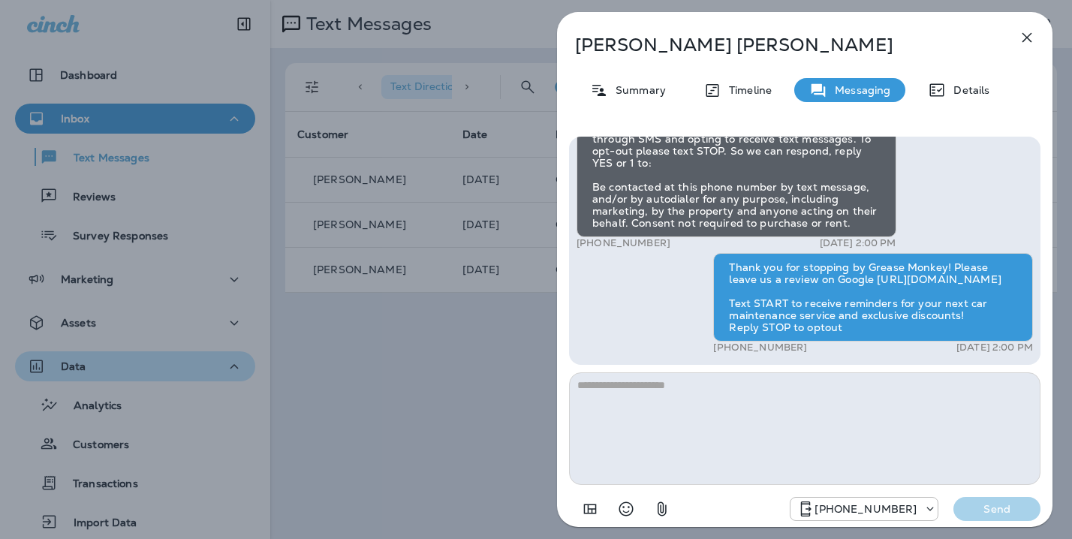
click at [1030, 35] on icon "button" at bounding box center [1027, 38] width 10 height 10
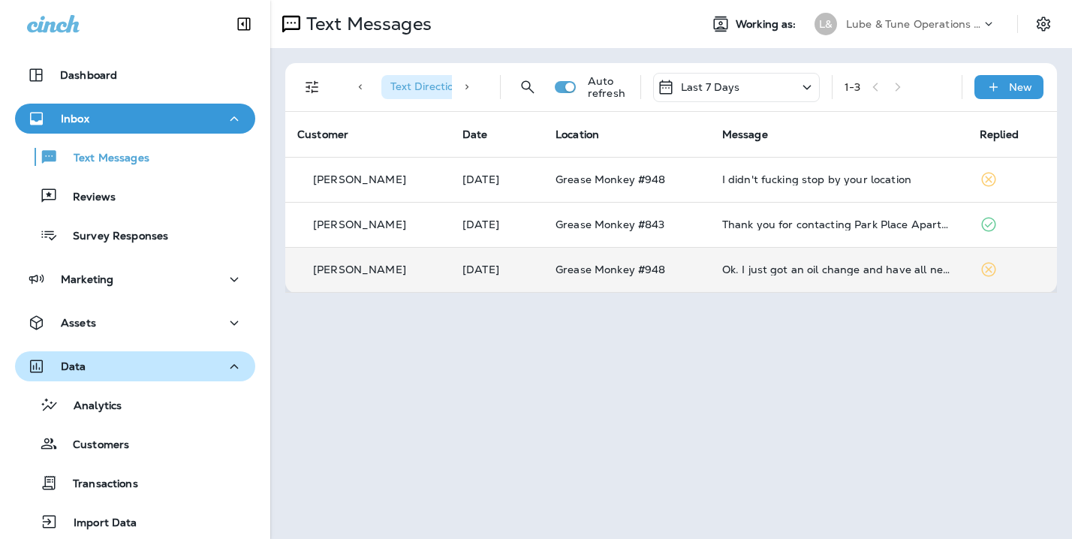
click at [986, 271] on icon at bounding box center [988, 269] width 18 height 18
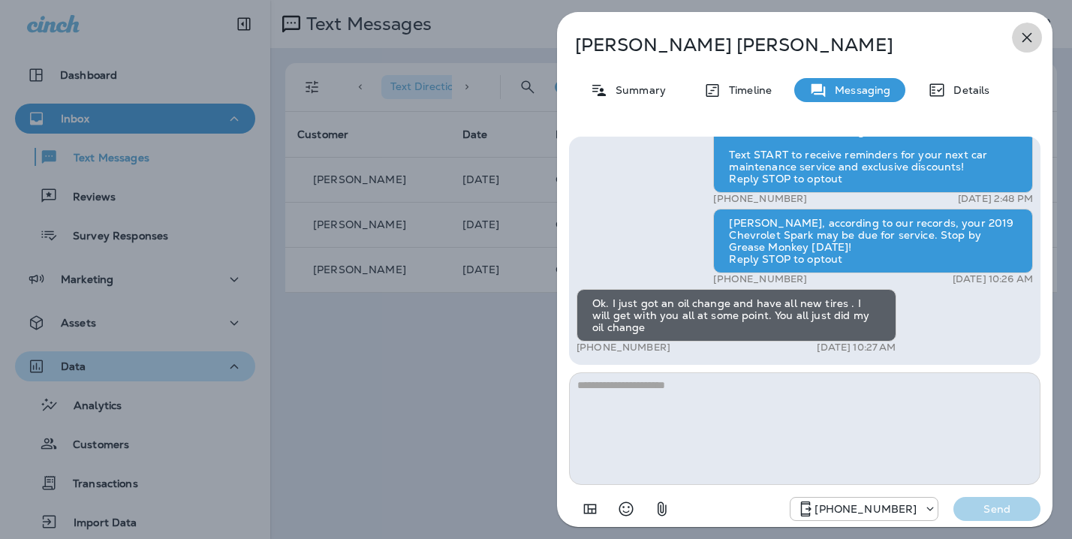
click at [1019, 38] on icon "button" at bounding box center [1027, 38] width 18 height 18
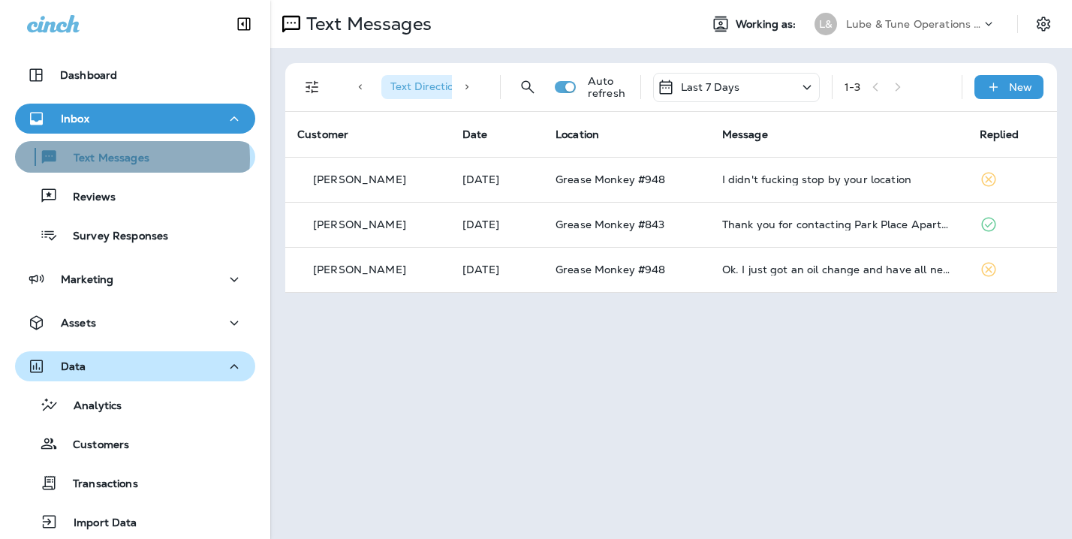
click at [127, 158] on p "Text Messages" at bounding box center [104, 159] width 91 height 14
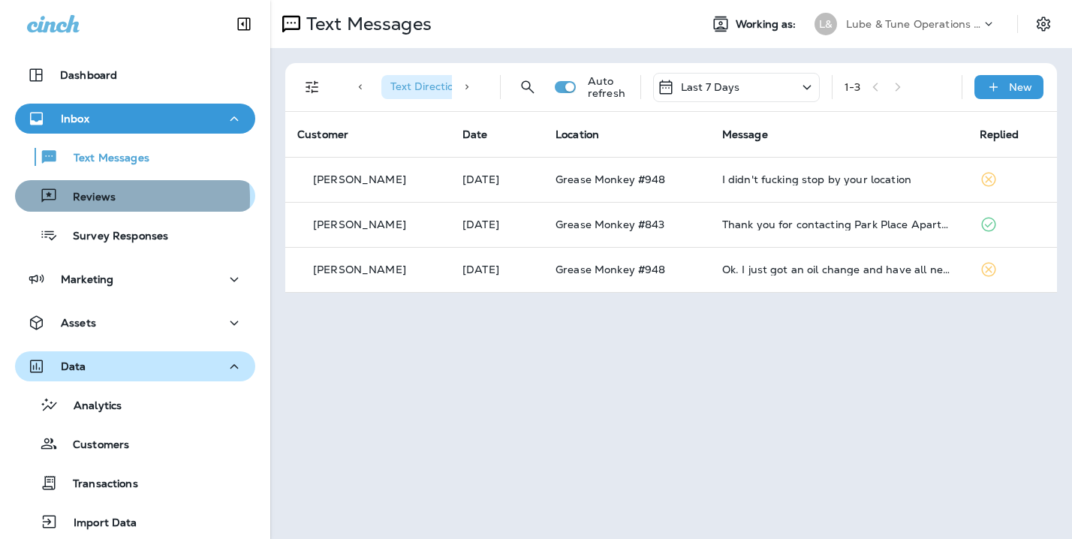
click at [100, 199] on p "Reviews" at bounding box center [87, 198] width 58 height 14
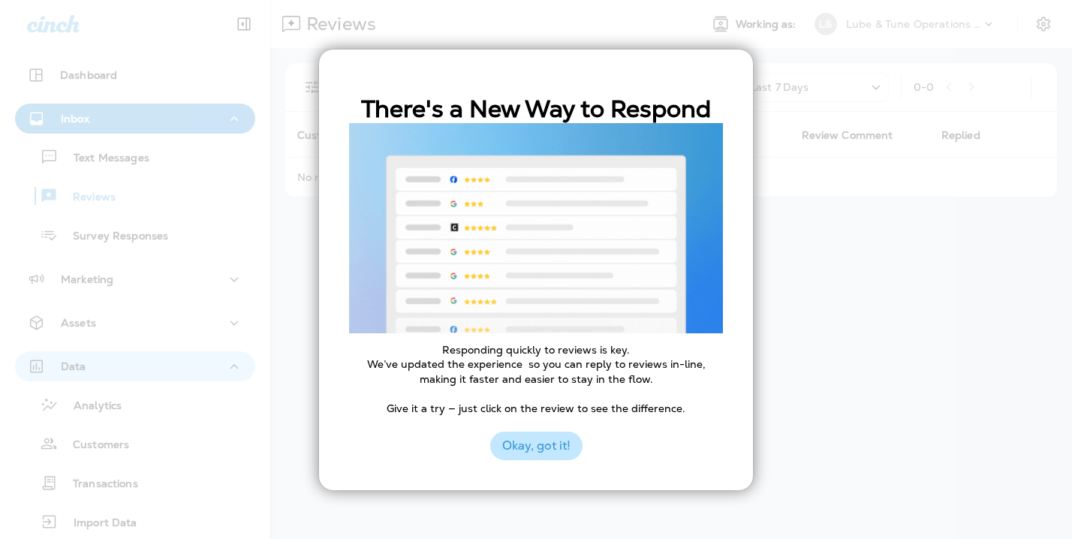
click at [556, 450] on button "Okay, got it!" at bounding box center [536, 446] width 92 height 29
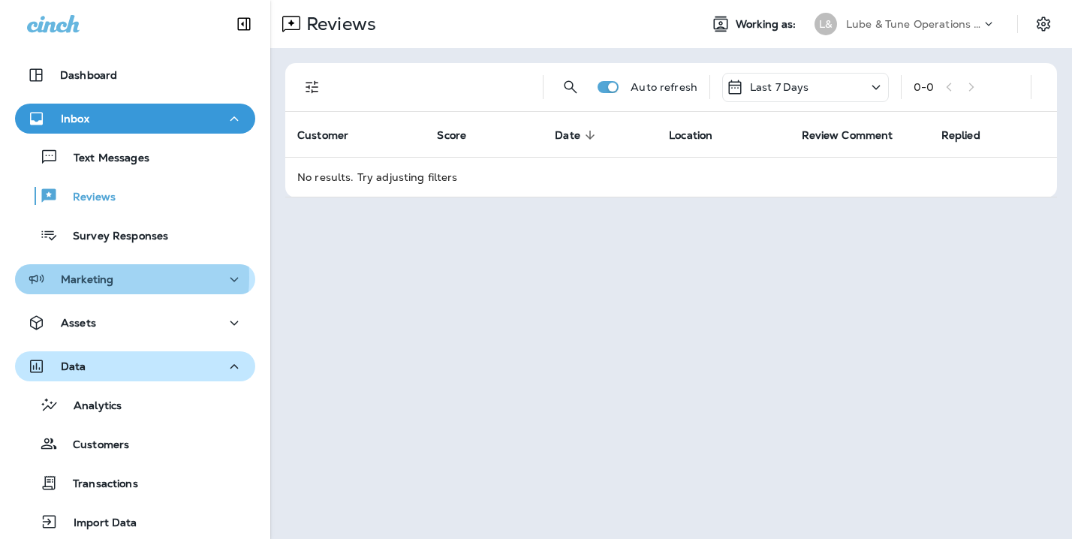
click at [88, 277] on p "Marketing" at bounding box center [87, 279] width 53 height 12
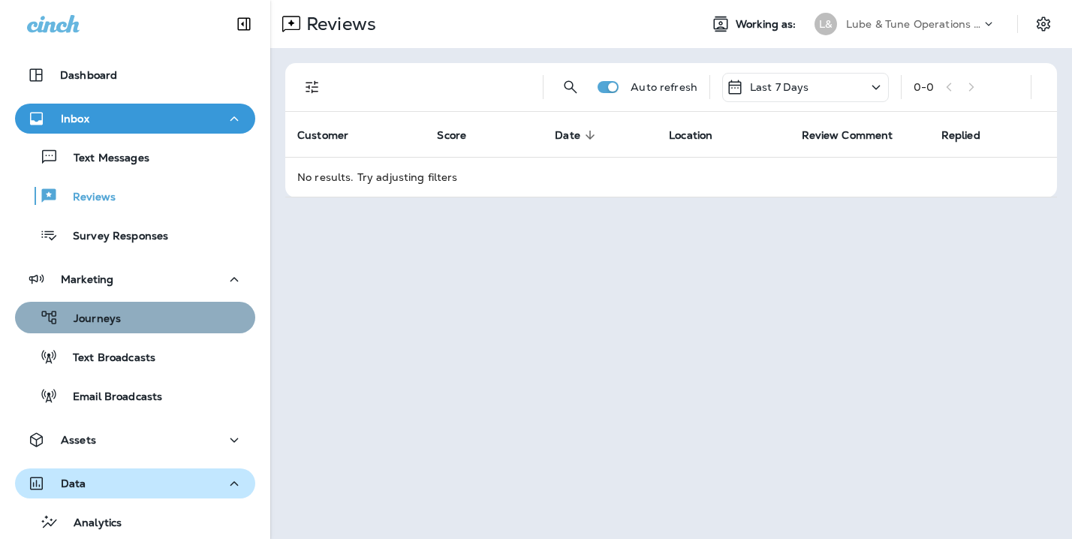
click at [185, 321] on div "Journeys" at bounding box center [135, 317] width 228 height 23
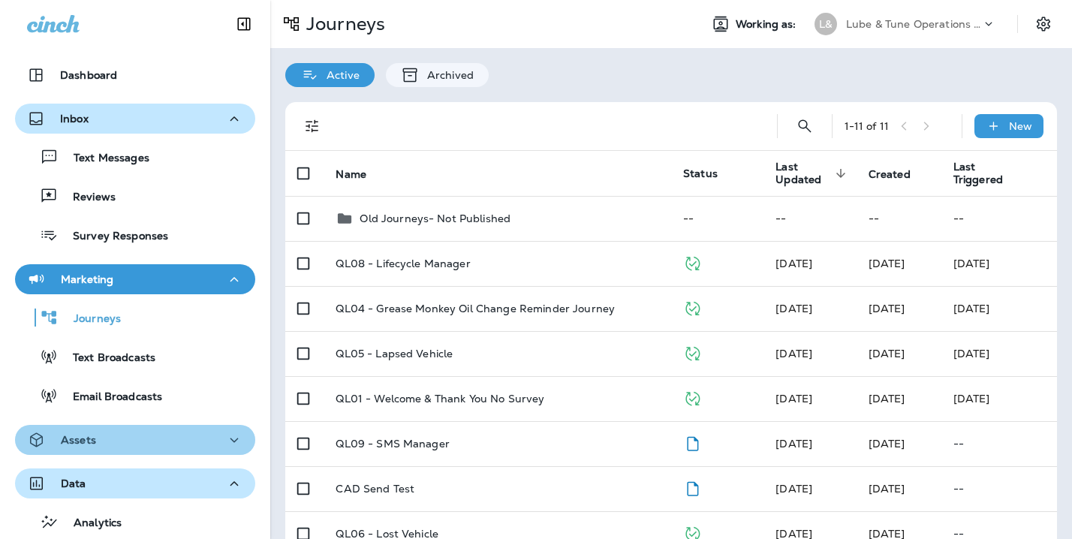
click at [216, 442] on div "Assets" at bounding box center [135, 440] width 216 height 19
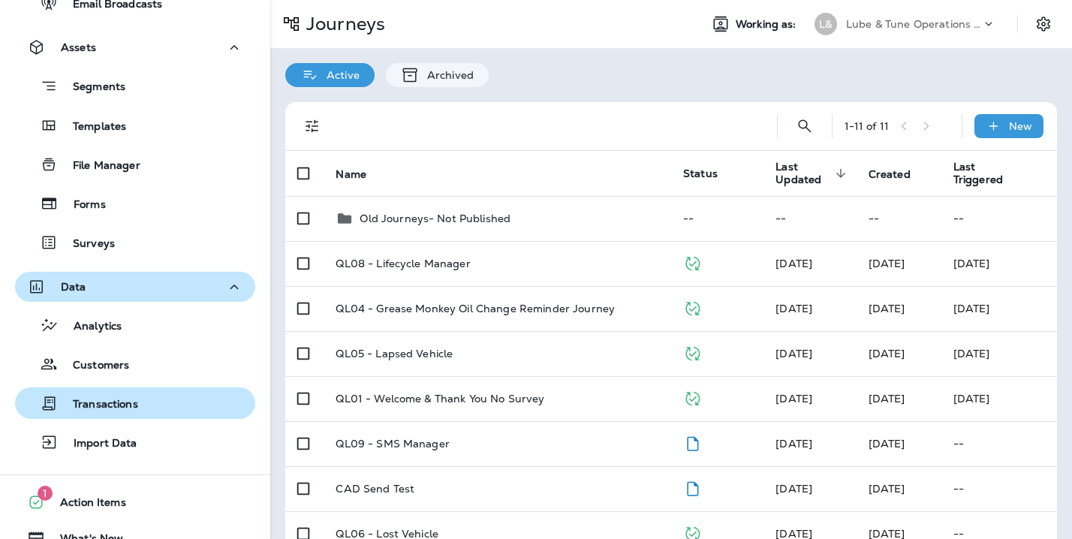
scroll to position [451, 0]
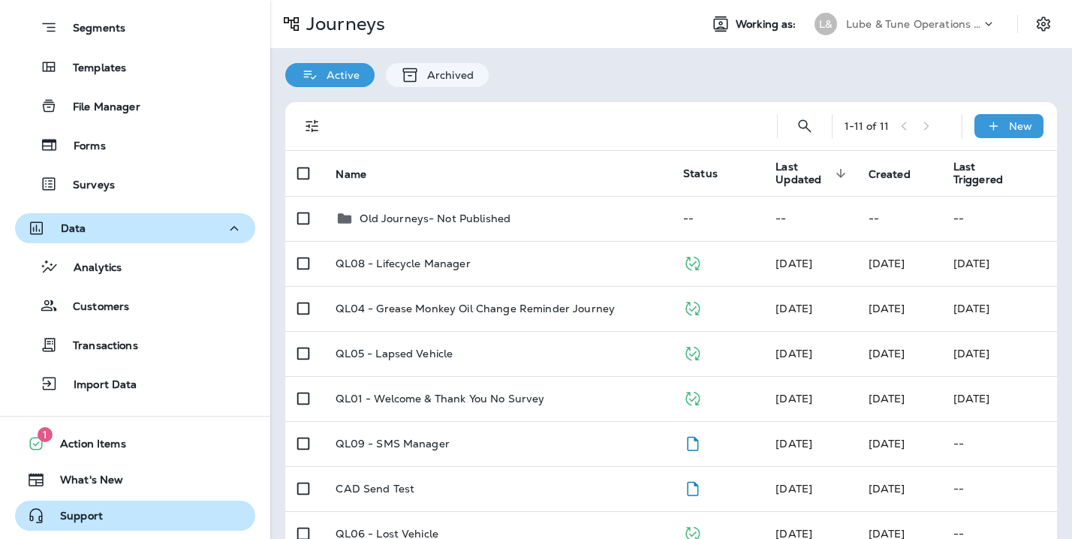
click at [68, 519] on span "Support" at bounding box center [74, 519] width 58 height 18
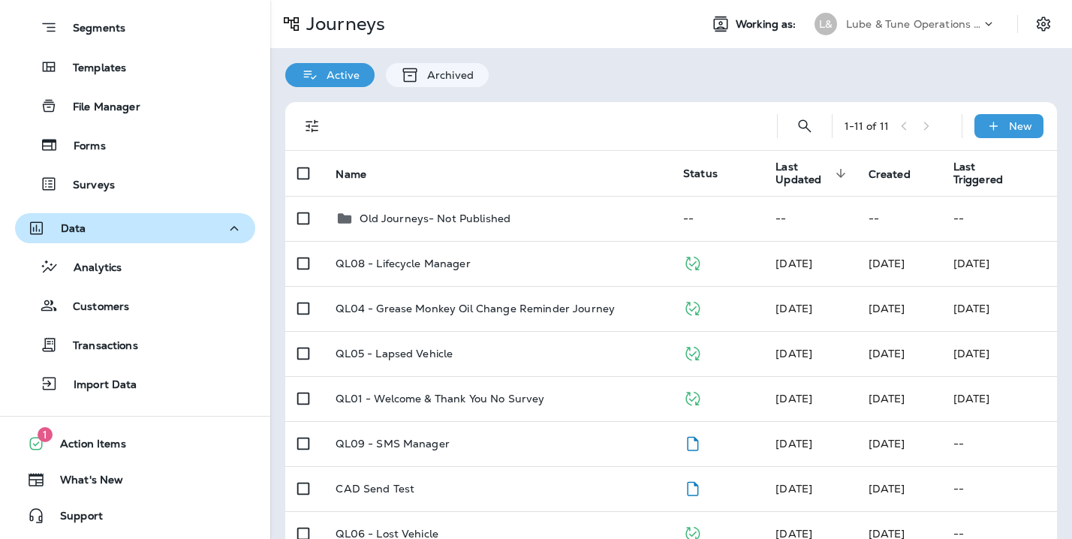
click at [952, 17] on div "Lube & Tune Operations Group, LLC dba Grease Monkey" at bounding box center [913, 24] width 135 height 23
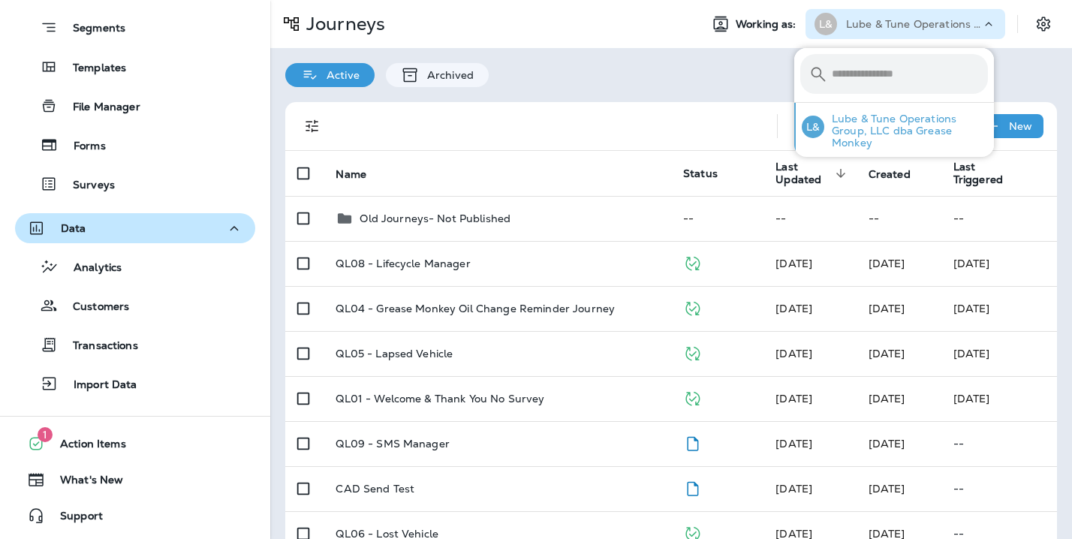
click at [865, 127] on p "Lube & Tune Operations Group, LLC dba Grease Monkey" at bounding box center [906, 131] width 164 height 36
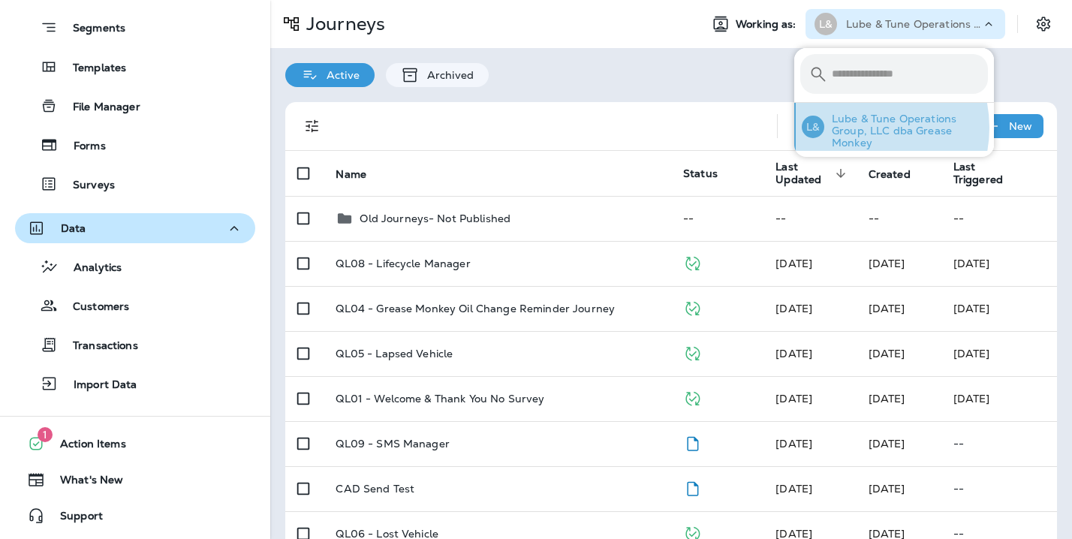
click at [856, 128] on p "Lube & Tune Operations Group, LLC dba Grease Monkey" at bounding box center [906, 131] width 164 height 36
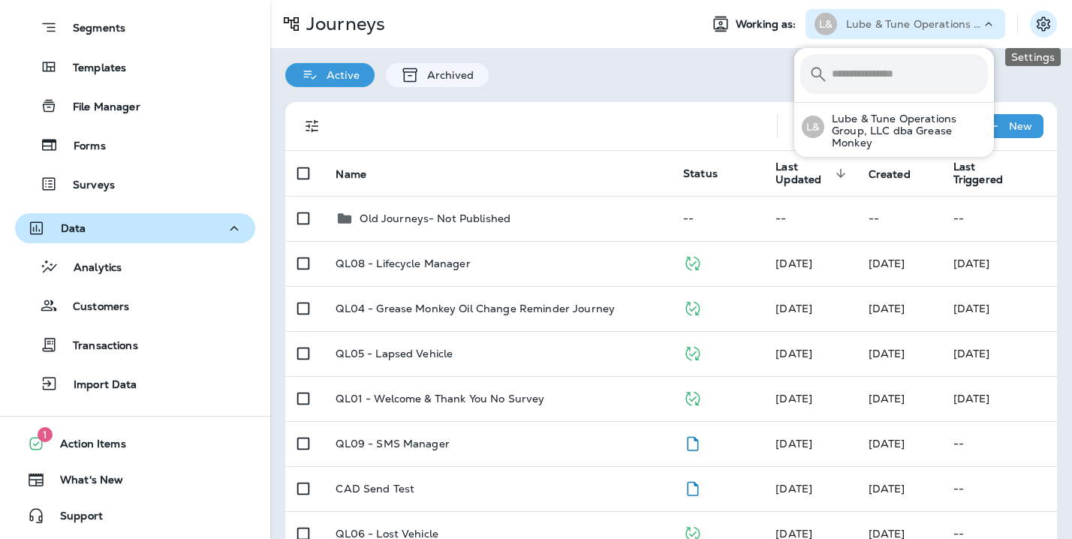
click at [1035, 23] on icon "Settings" at bounding box center [1043, 24] width 18 height 18
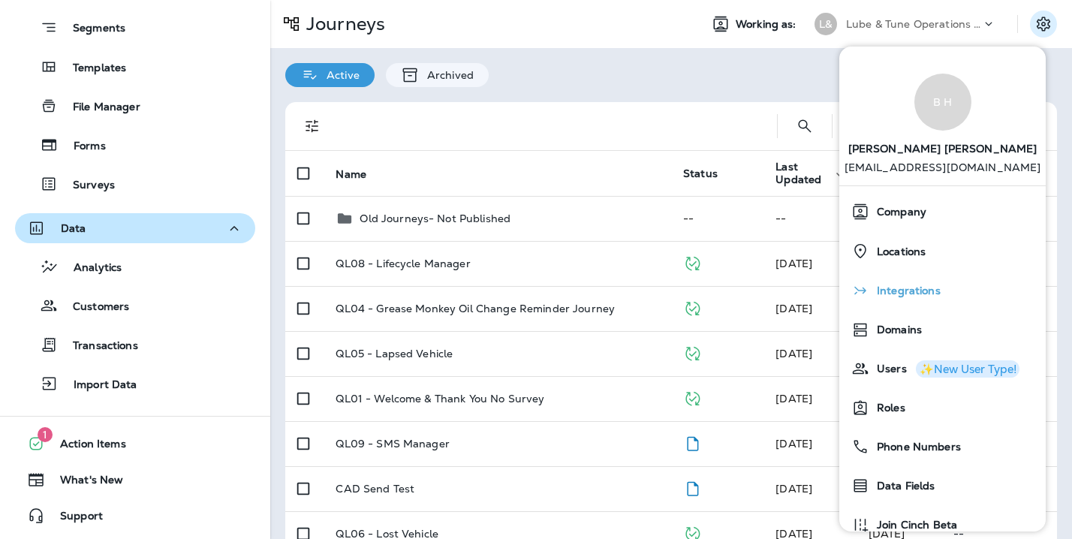
click at [898, 296] on span "Integrations" at bounding box center [904, 290] width 71 height 13
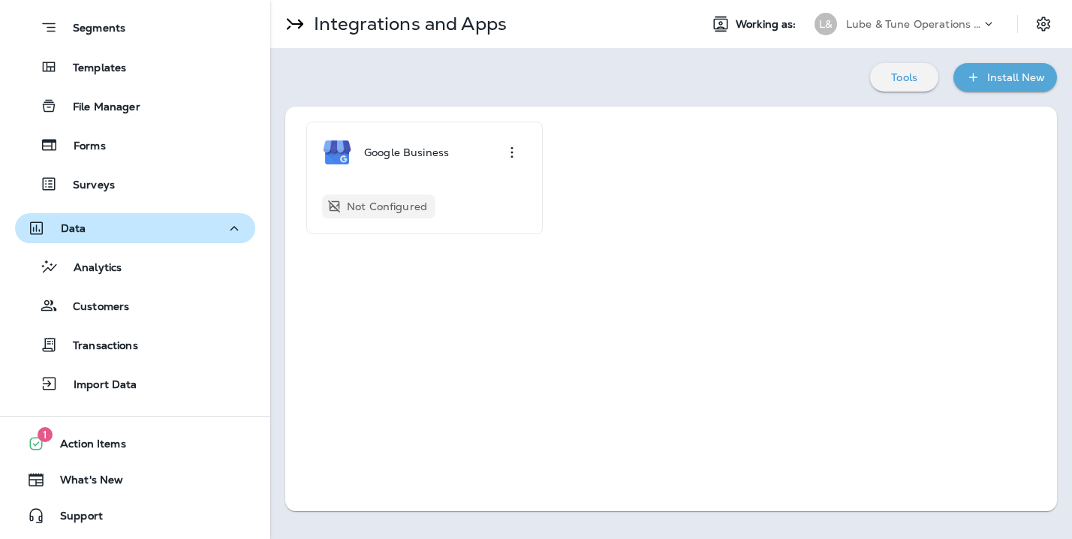
click at [1027, 22] on div "Working as: L& Lube & Tune Operations Group, LLC dba Grease Monkey" at bounding box center [879, 24] width 384 height 30
click at [1048, 29] on icon "Settings" at bounding box center [1043, 24] width 18 height 18
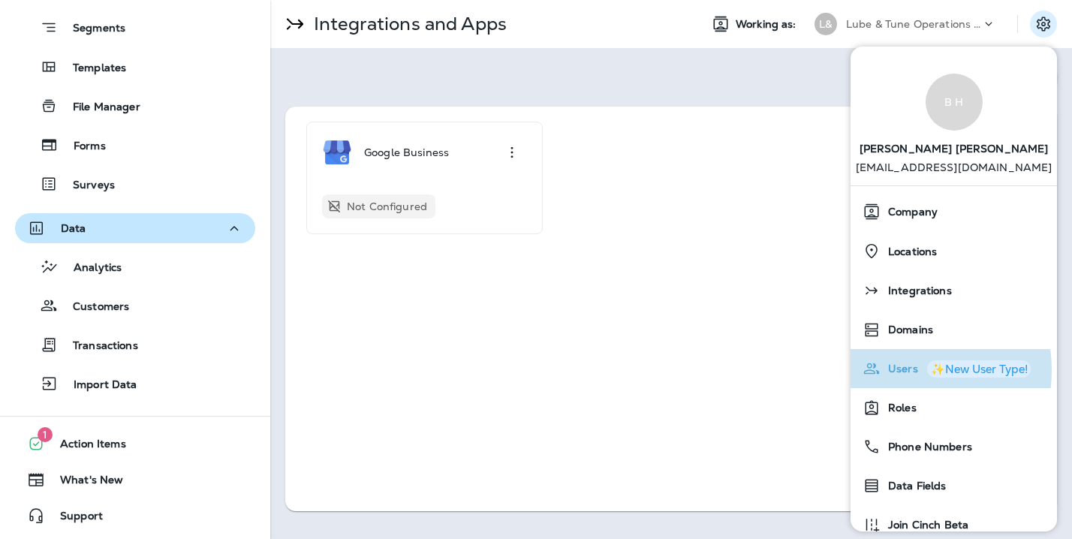
click at [888, 370] on span "Users" at bounding box center [899, 368] width 38 height 13
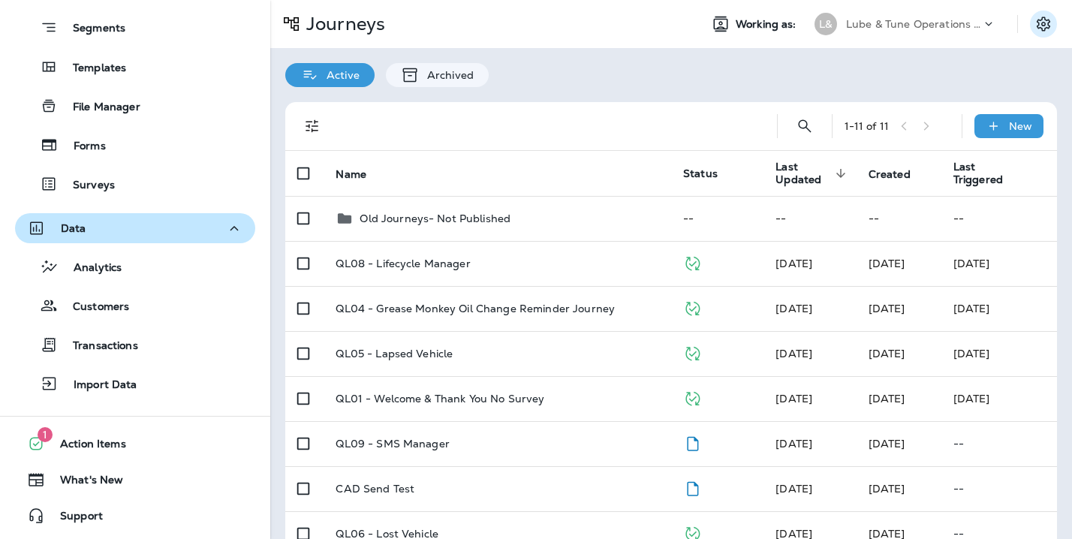
click at [1036, 20] on icon "Settings" at bounding box center [1043, 24] width 14 height 14
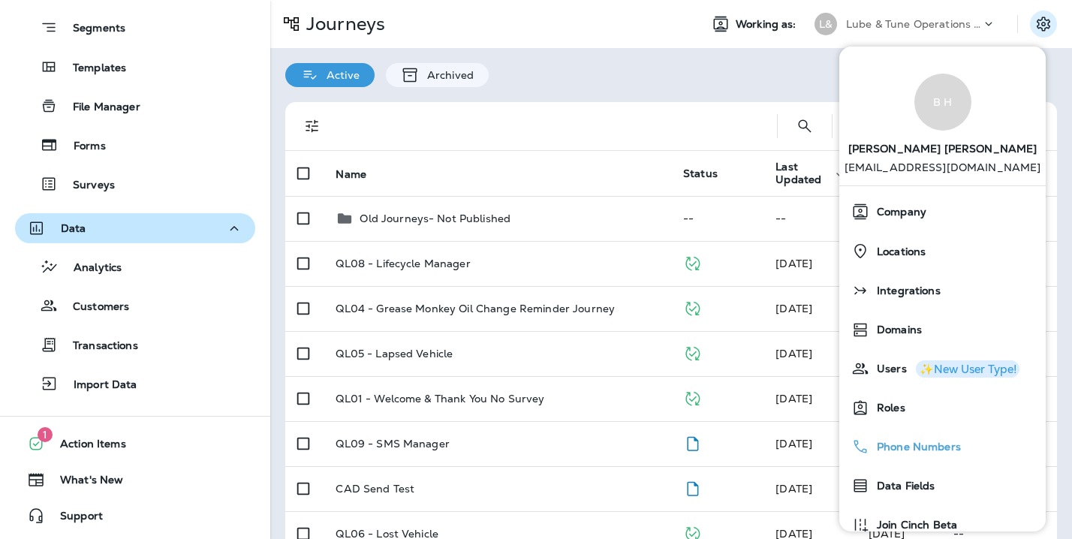
click at [900, 445] on span "Phone Numbers" at bounding box center [915, 447] width 92 height 13
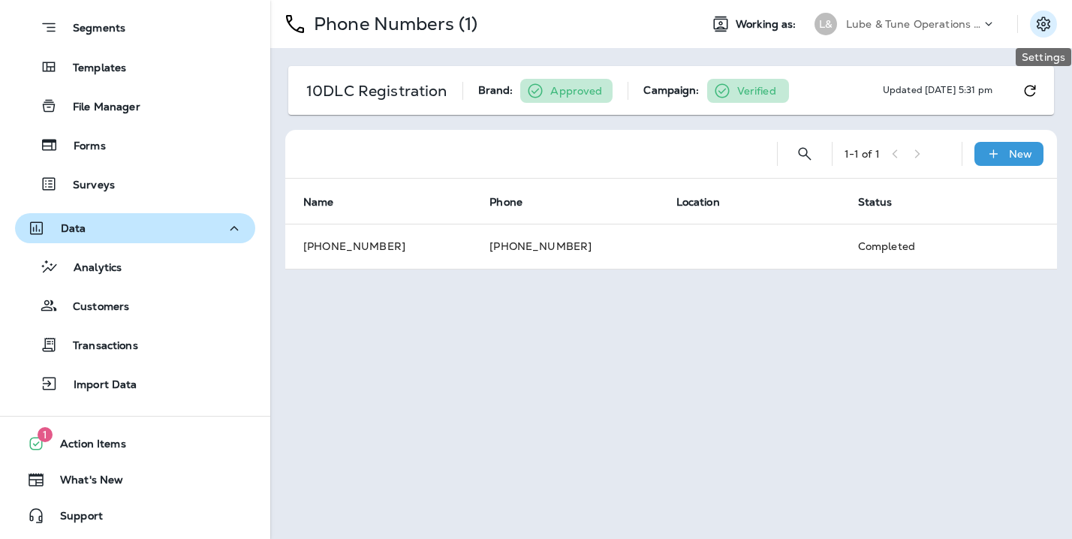
click at [1039, 26] on icon "Settings" at bounding box center [1043, 24] width 18 height 18
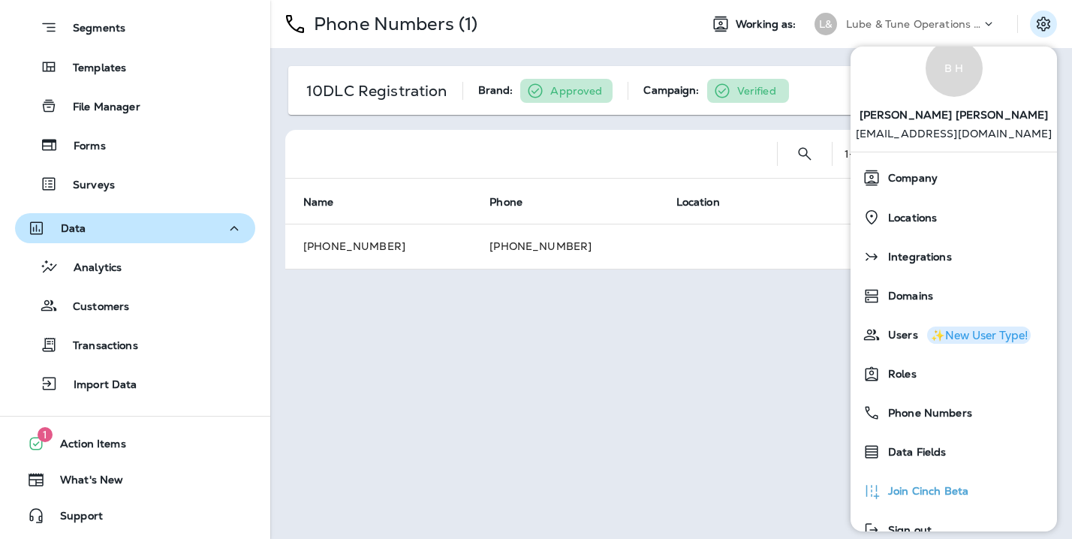
scroll to position [64, 0]
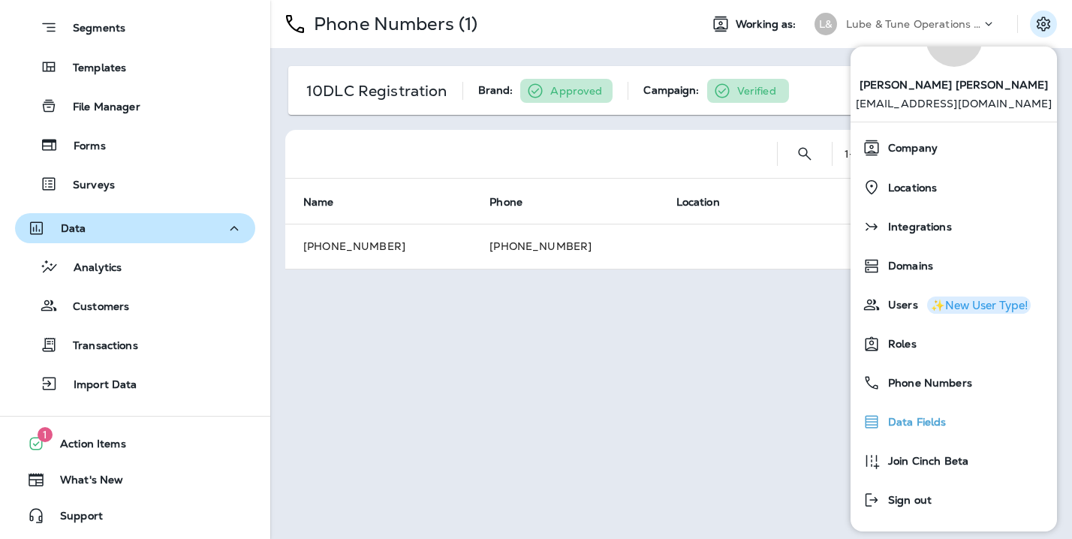
click at [919, 426] on span "Data Fields" at bounding box center [913, 422] width 66 height 13
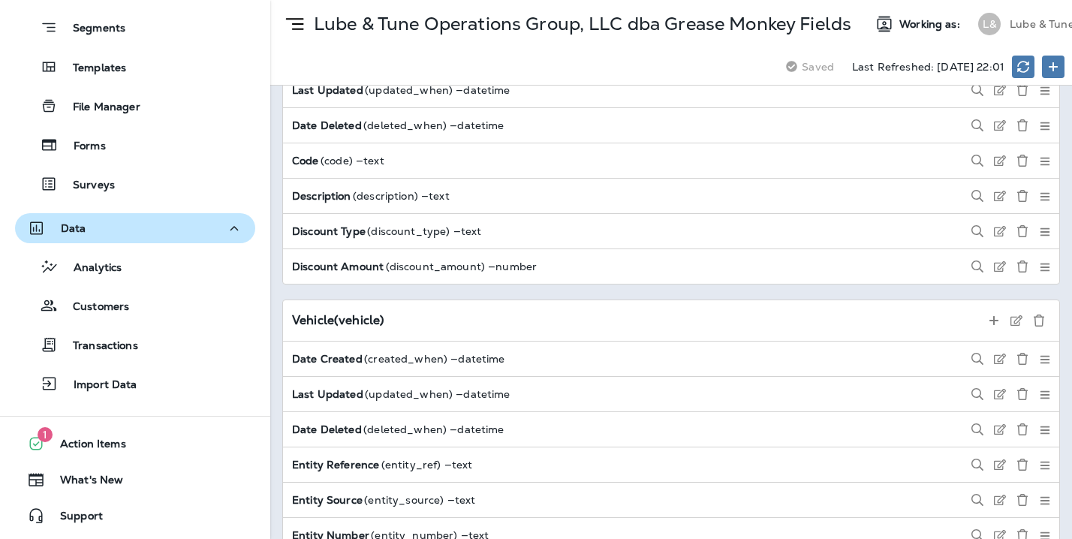
scroll to position [5004, 0]
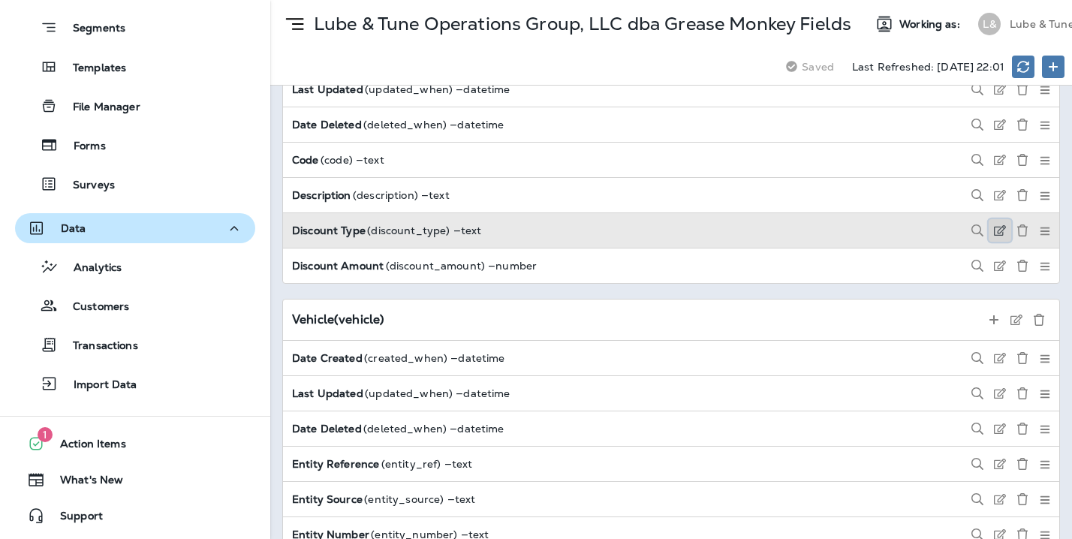
click at [988, 232] on button at bounding box center [999, 230] width 23 height 23
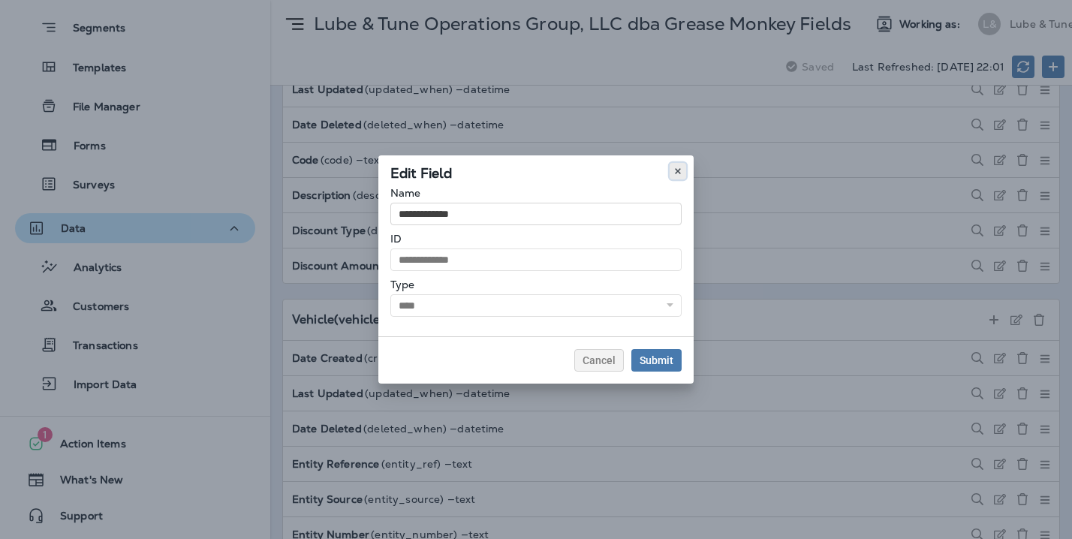
click at [679, 173] on use at bounding box center [677, 171] width 5 height 6
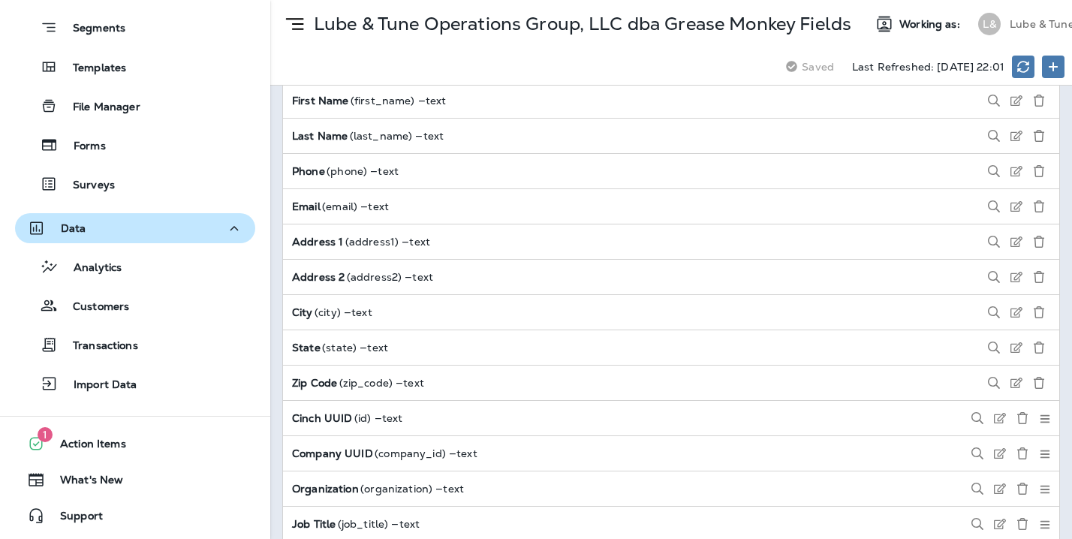
scroll to position [0, 0]
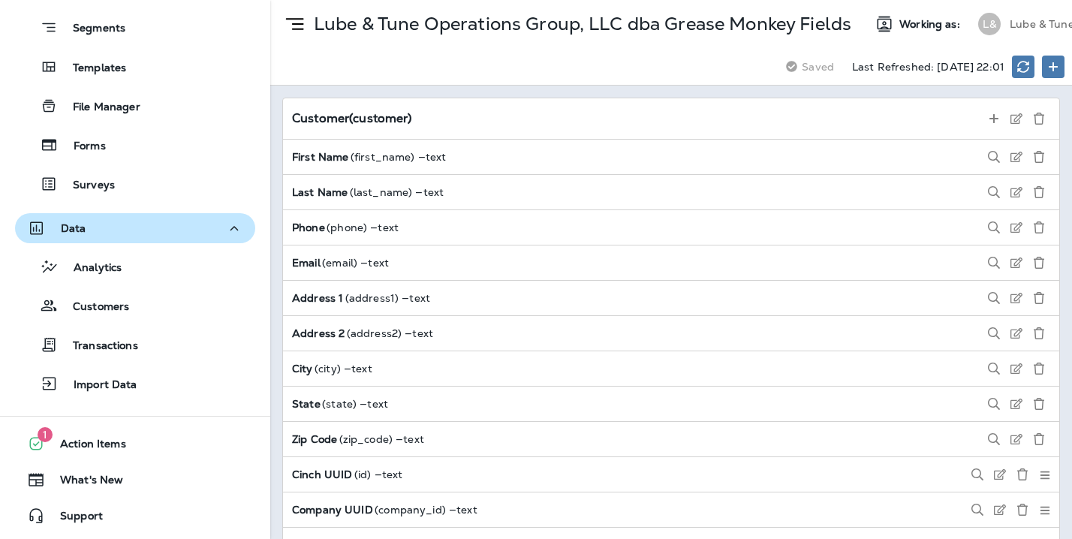
click at [995, 25] on div "L&" at bounding box center [989, 24] width 23 height 23
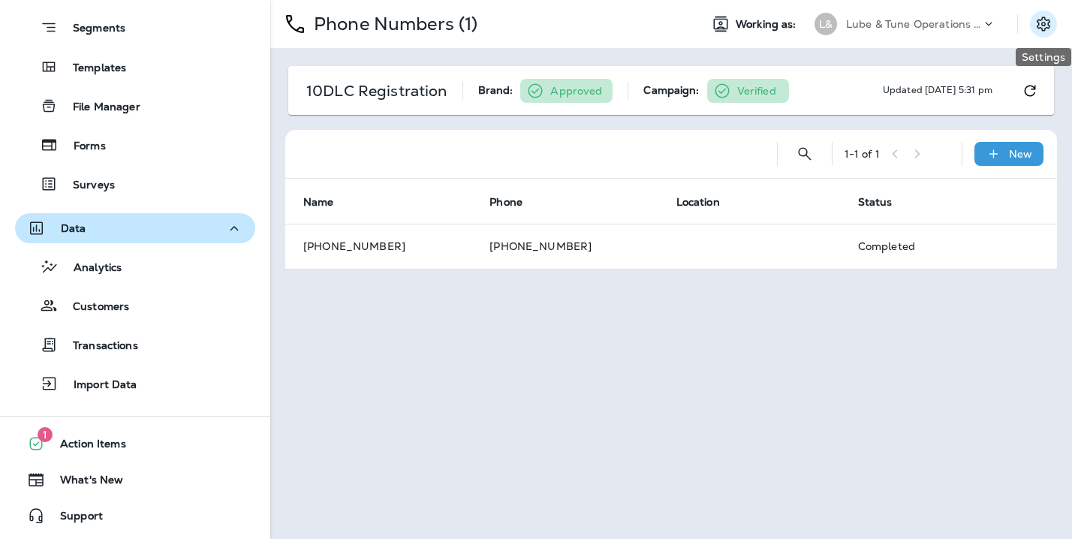
click at [1048, 26] on icon "Settings" at bounding box center [1043, 24] width 14 height 14
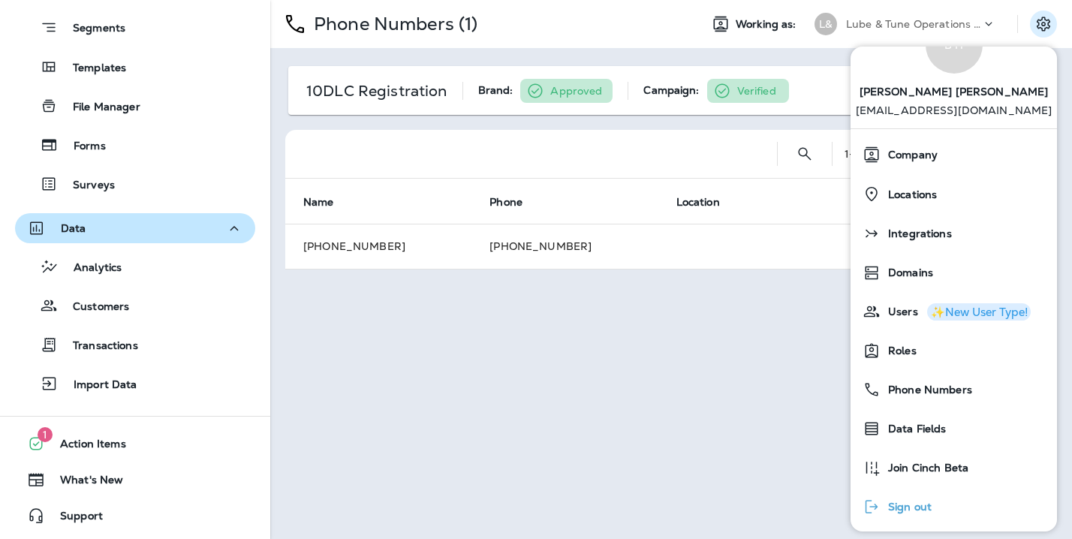
scroll to position [64, 0]
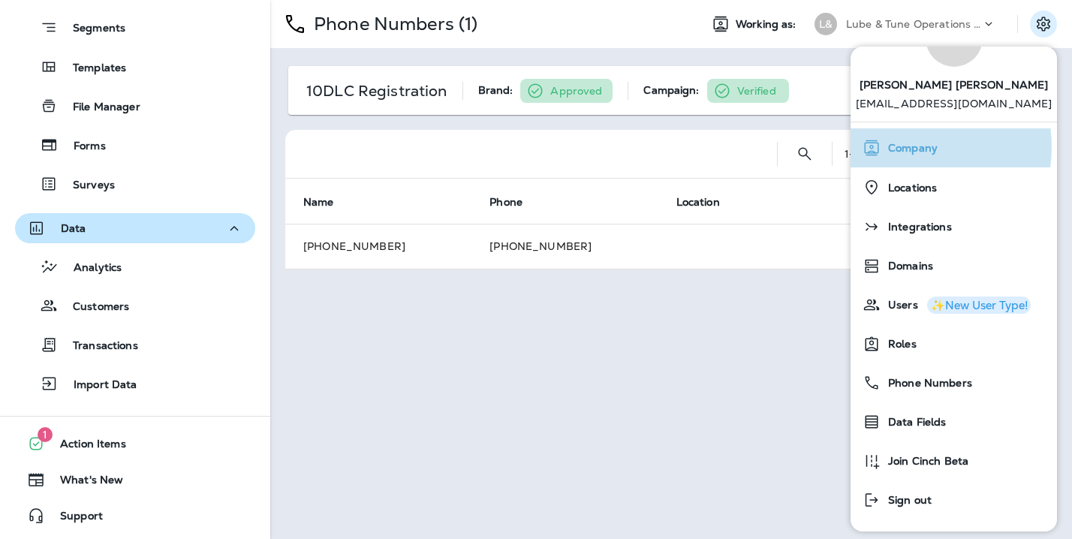
click at [907, 147] on span "Company" at bounding box center [908, 148] width 57 height 13
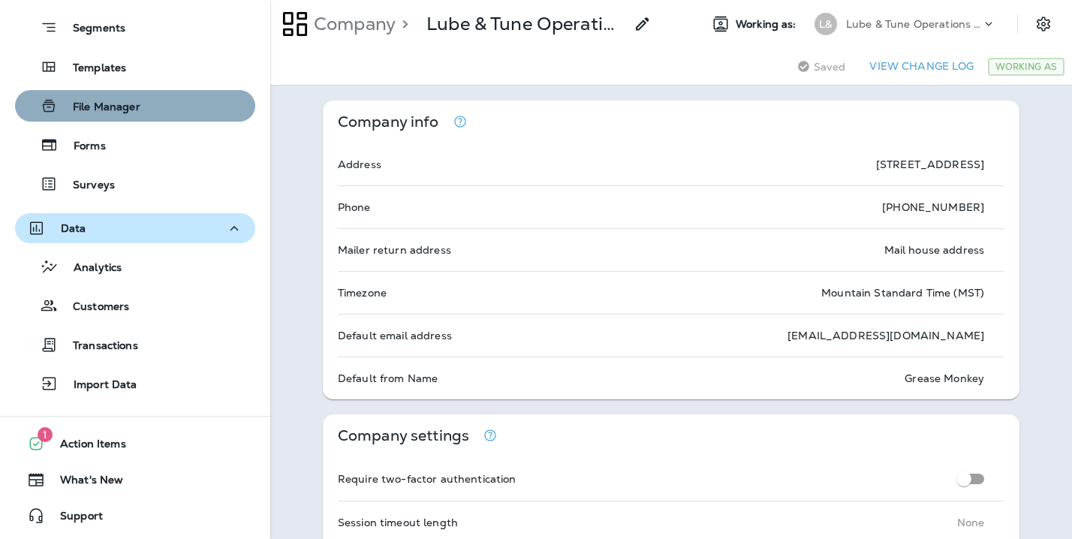
click at [170, 110] on div "File Manager" at bounding box center [135, 106] width 228 height 23
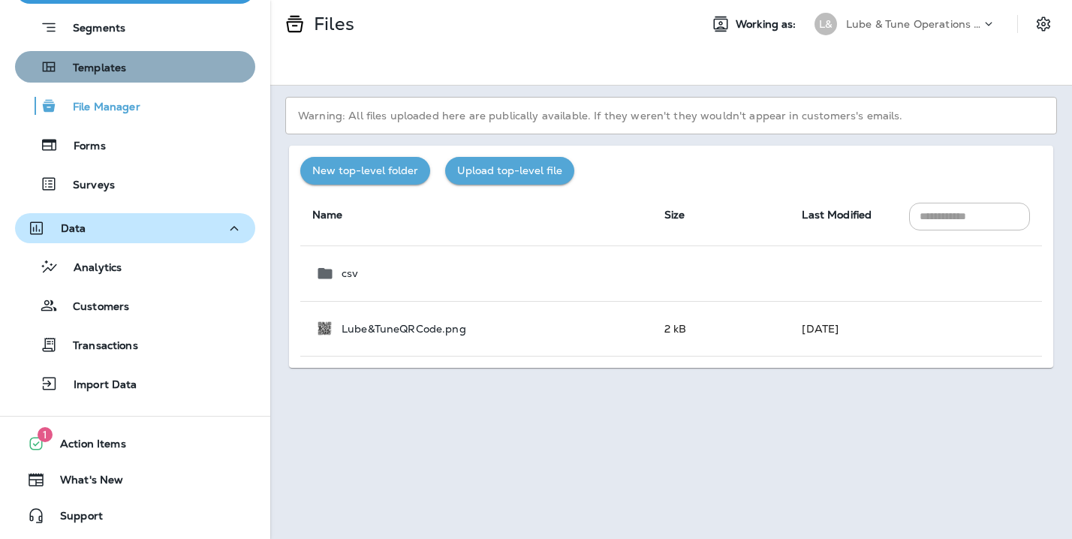
click at [164, 74] on div "Templates" at bounding box center [135, 67] width 228 height 23
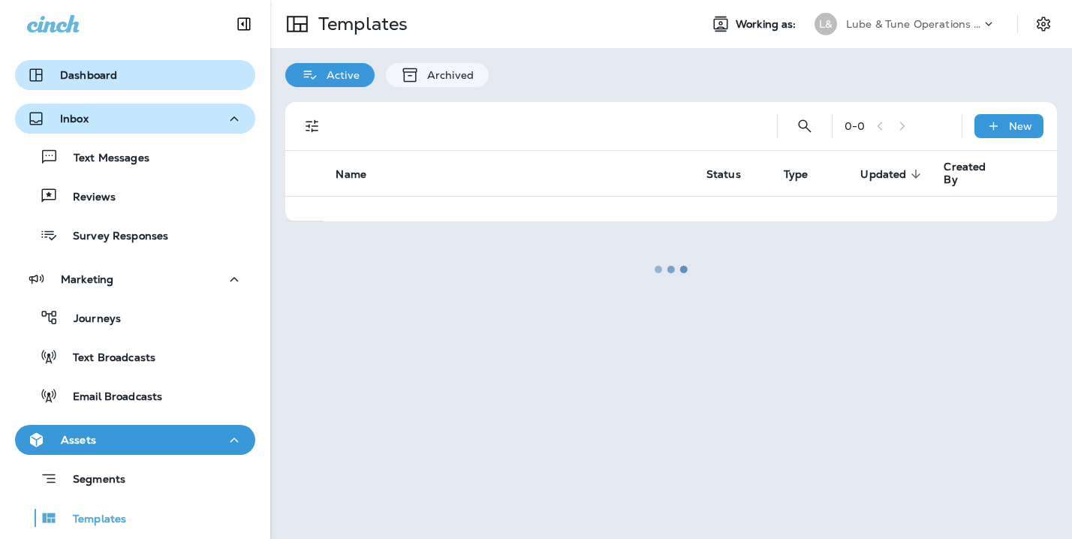
click at [87, 79] on p "Dashboard" at bounding box center [88, 75] width 57 height 12
